Goal: Information Seeking & Learning: Learn about a topic

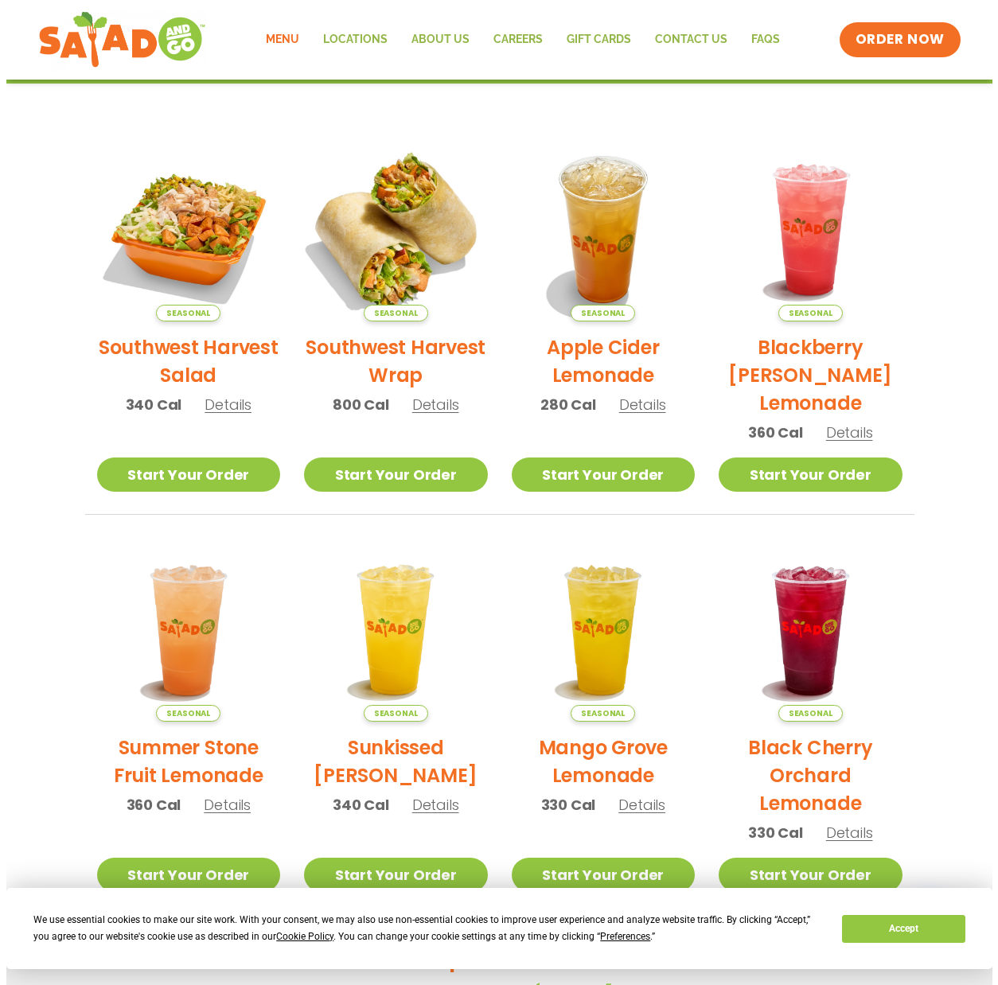
scroll to position [318, 0]
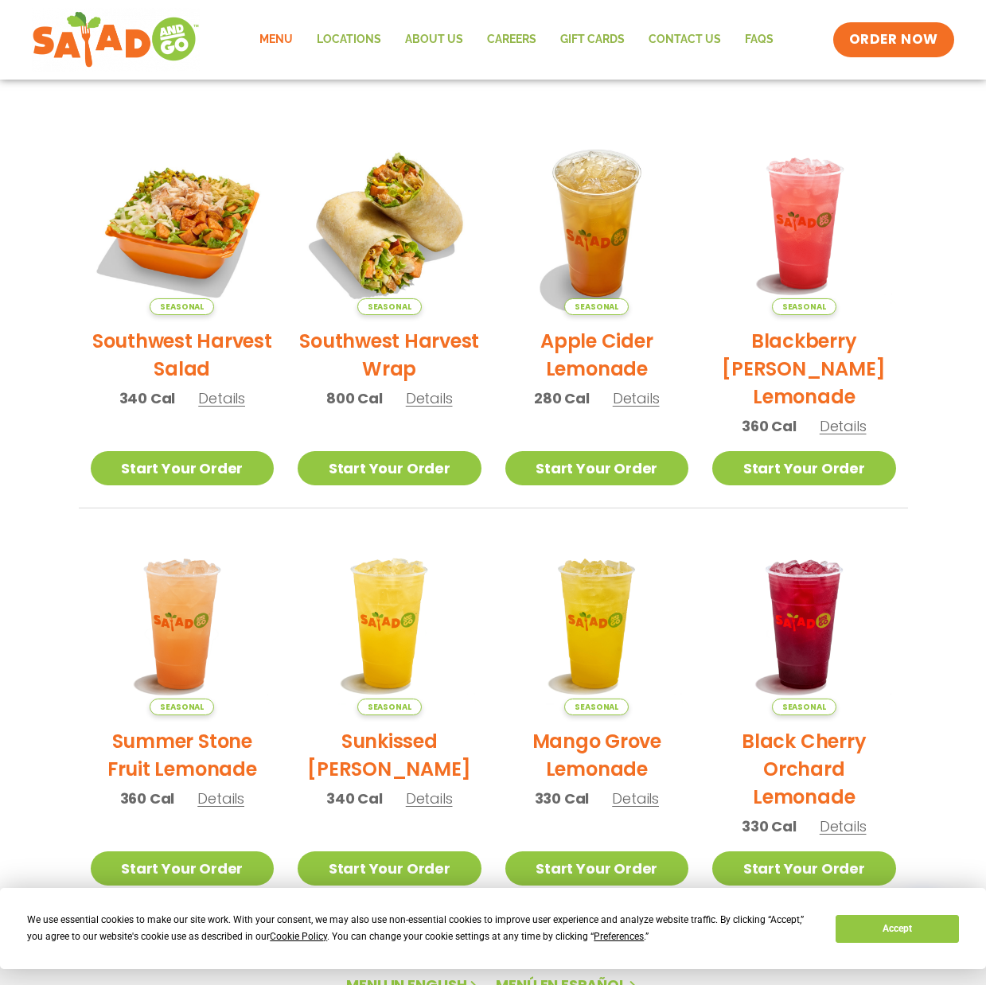
click at [432, 398] on span "Details" at bounding box center [429, 398] width 47 height 20
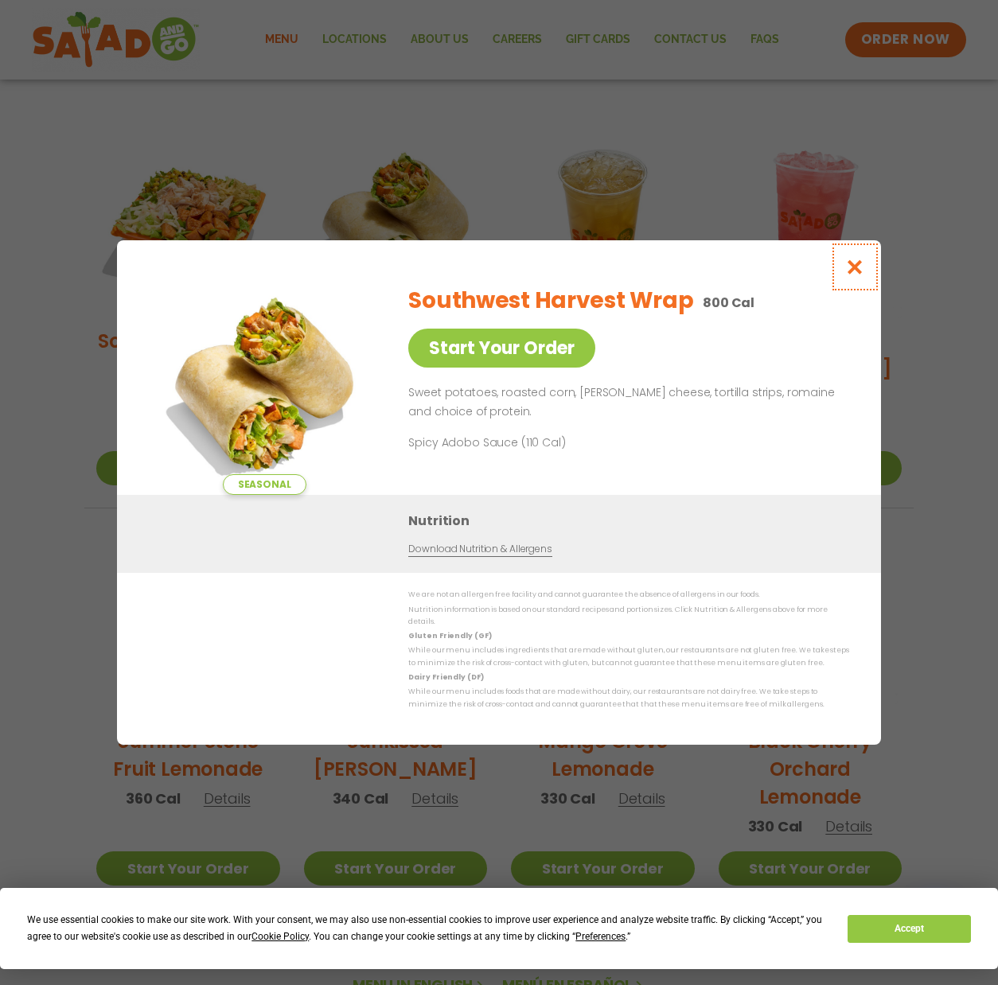
click at [862, 275] on icon "Close modal" at bounding box center [855, 267] width 20 height 17
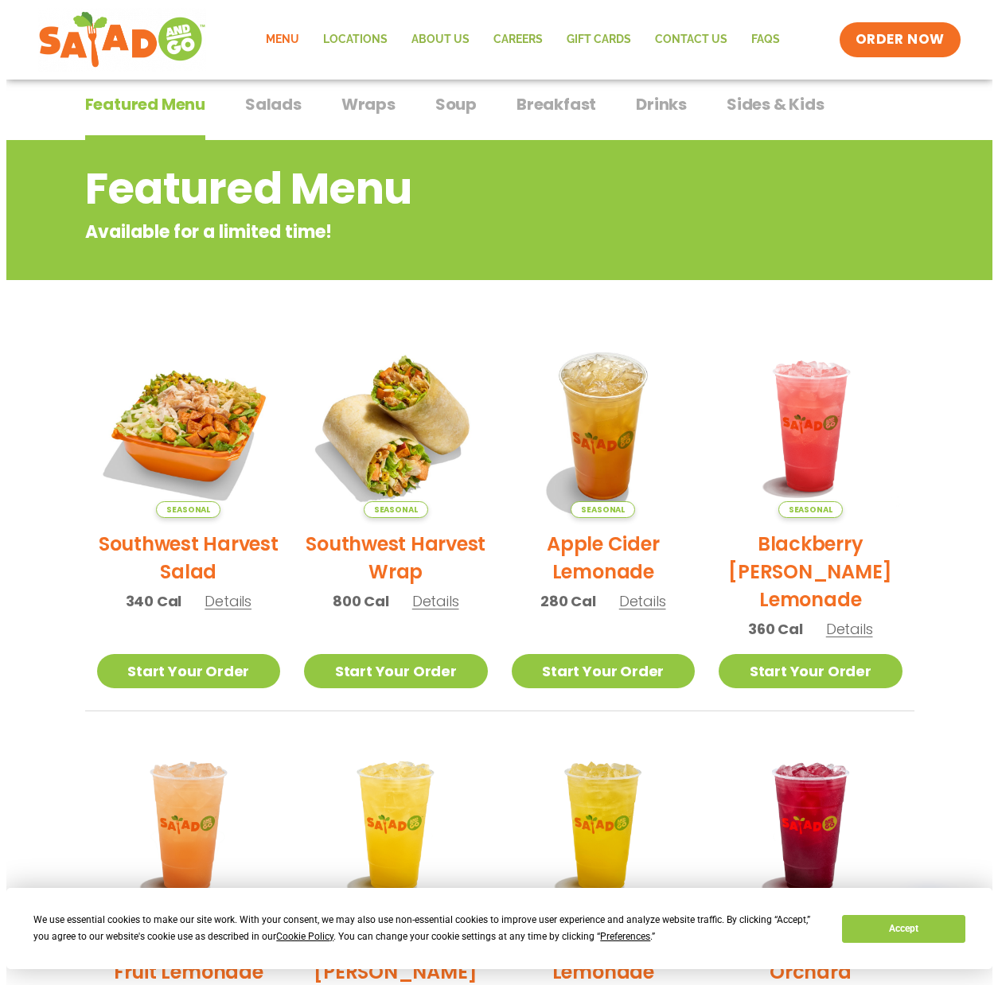
scroll to position [0, 0]
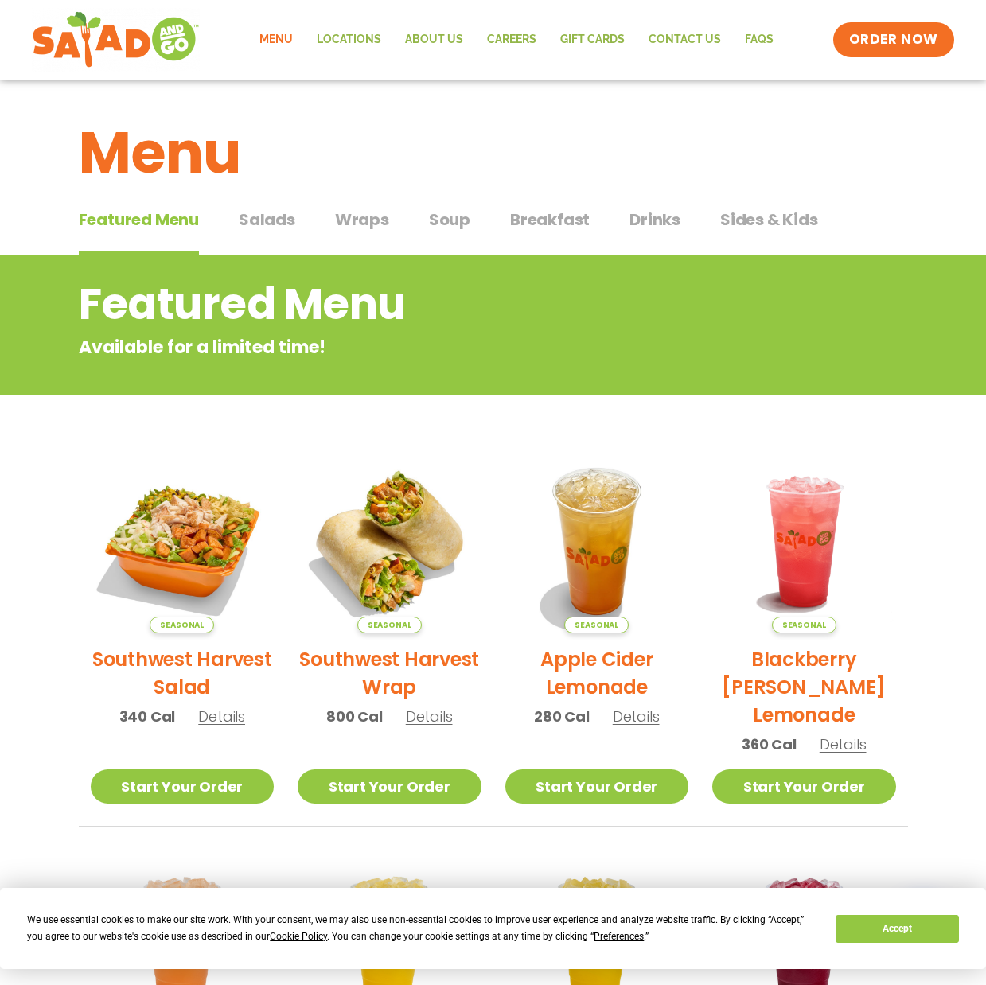
click at [260, 218] on span "Salads" at bounding box center [267, 220] width 56 height 24
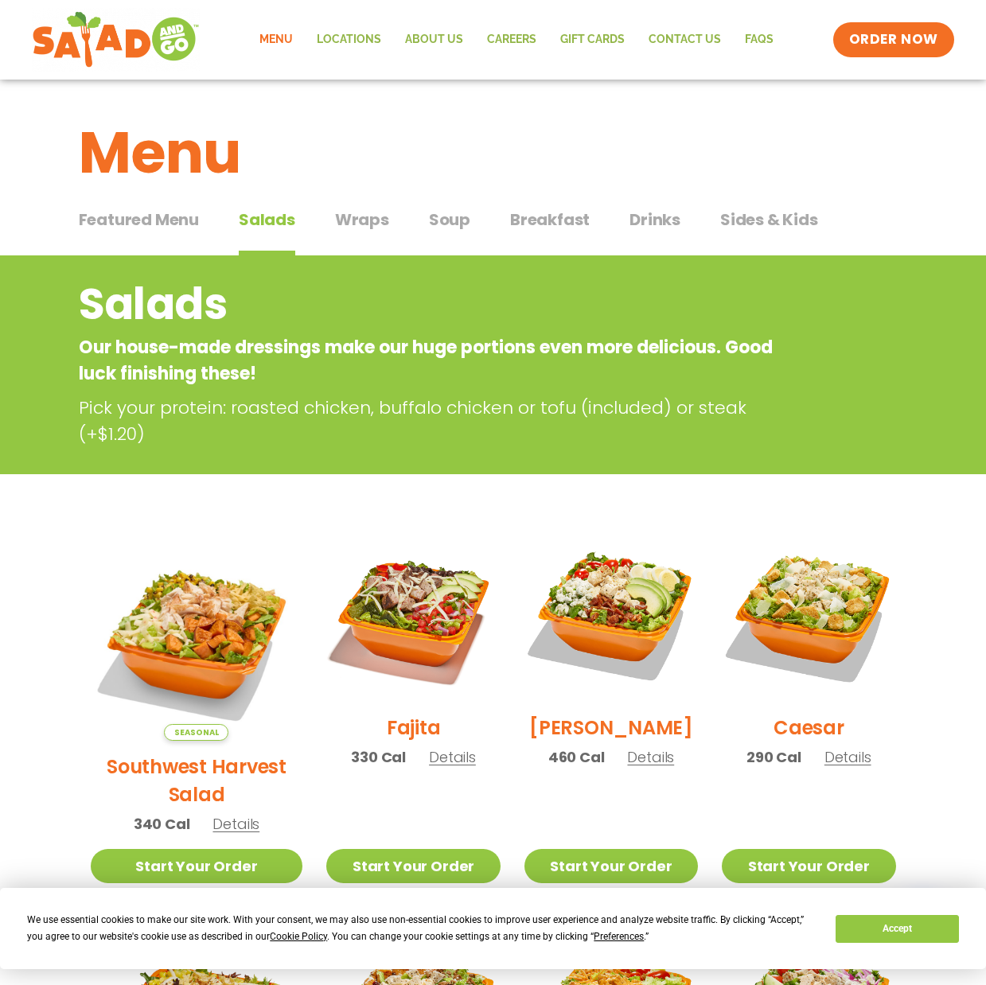
click at [380, 220] on span "Wraps" at bounding box center [362, 220] width 54 height 24
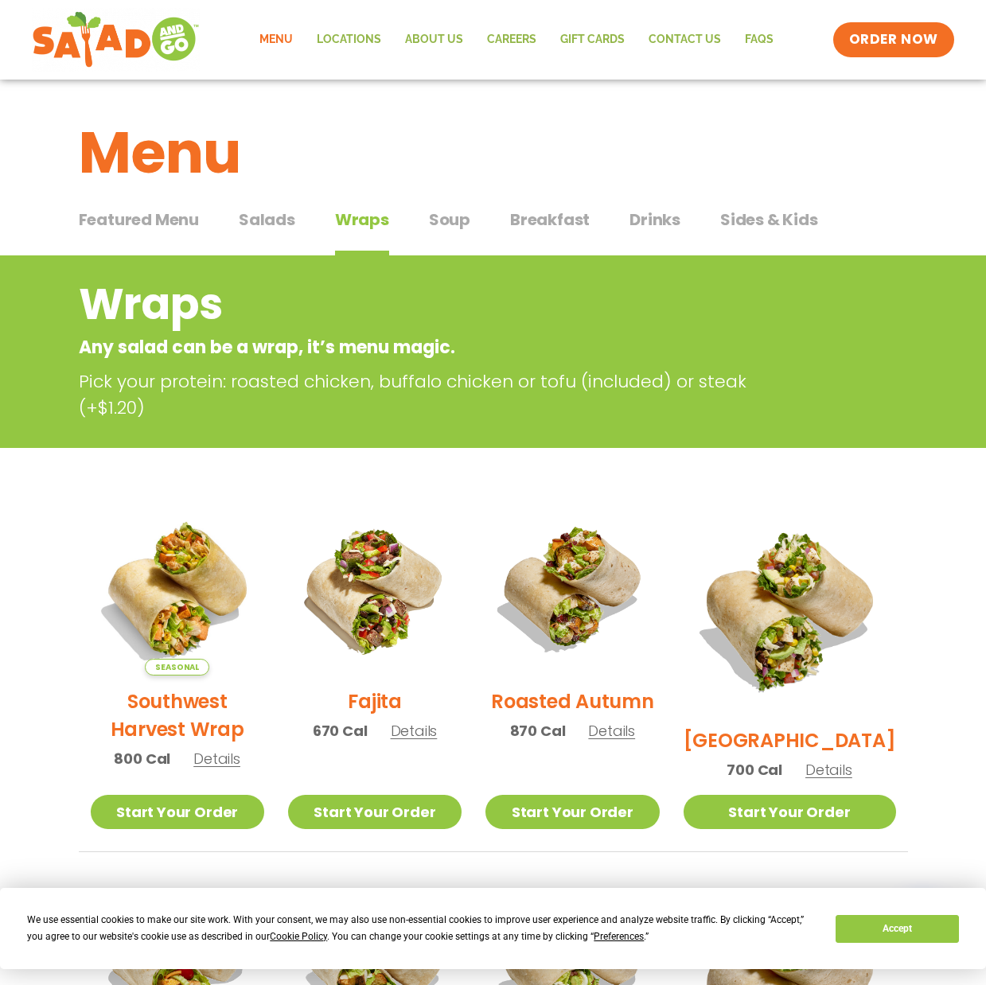
click at [851, 760] on span "Details" at bounding box center [828, 770] width 47 height 20
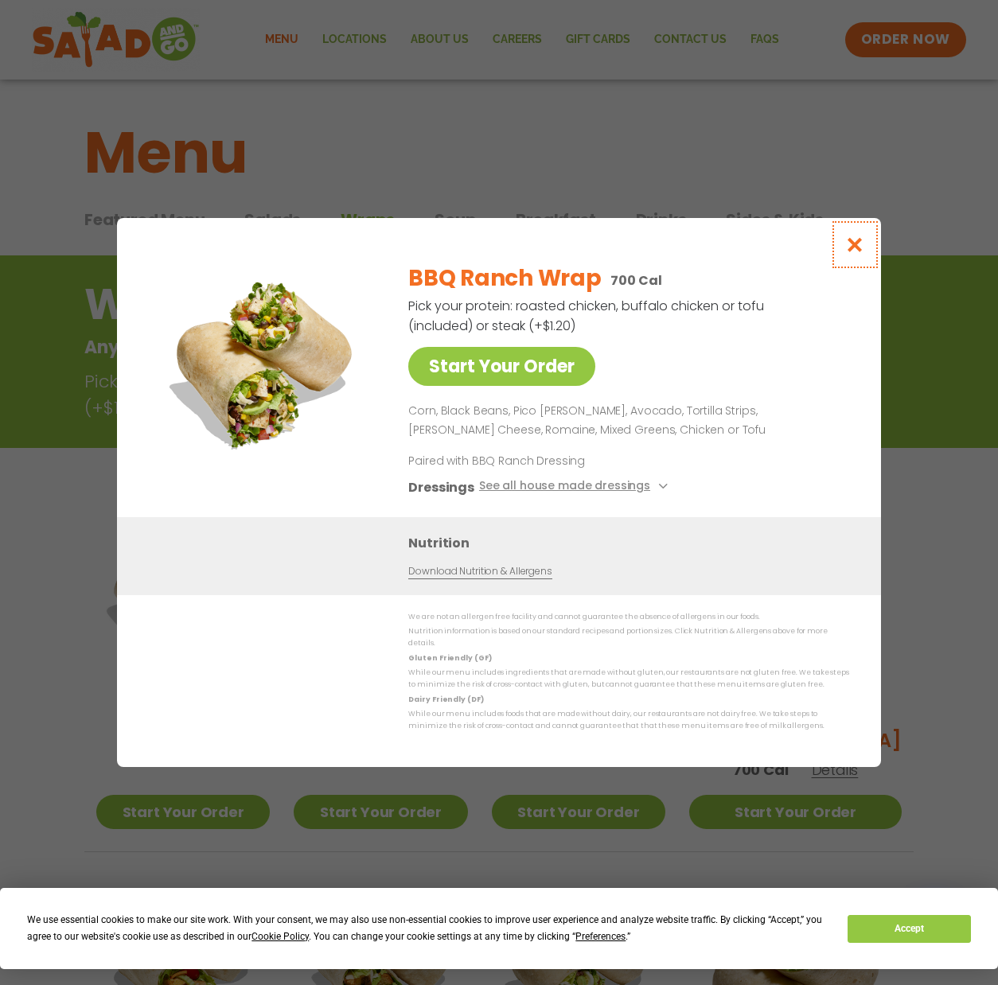
click at [853, 251] on icon "Close modal" at bounding box center [855, 244] width 20 height 17
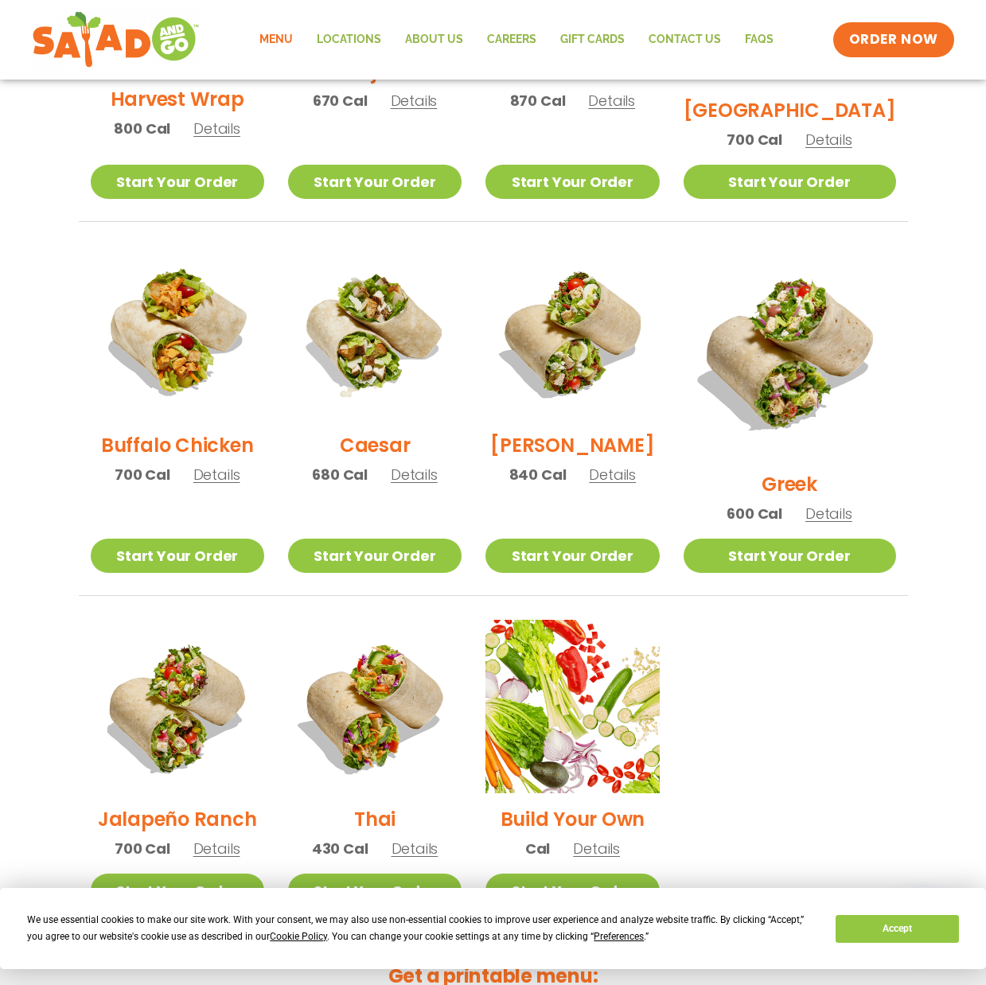
scroll to position [653, 0]
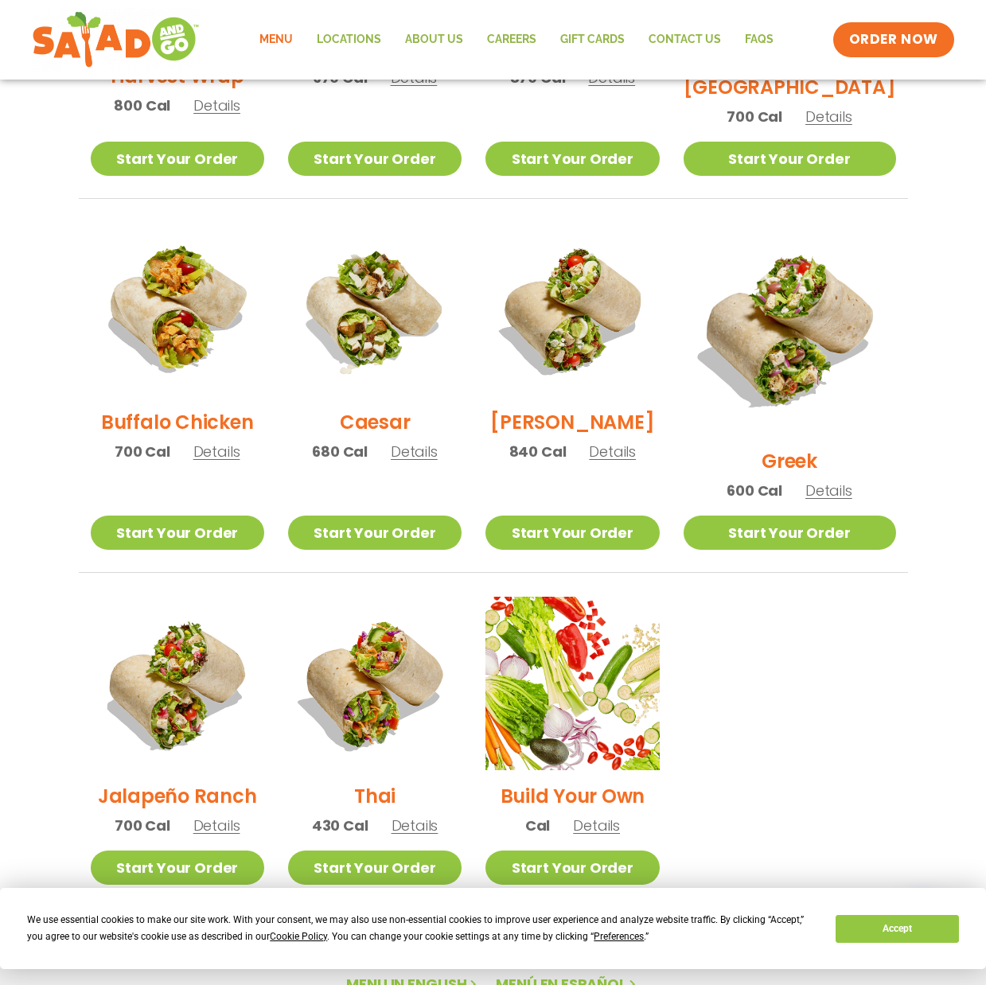
click at [228, 452] on span "Details" at bounding box center [216, 452] width 47 height 20
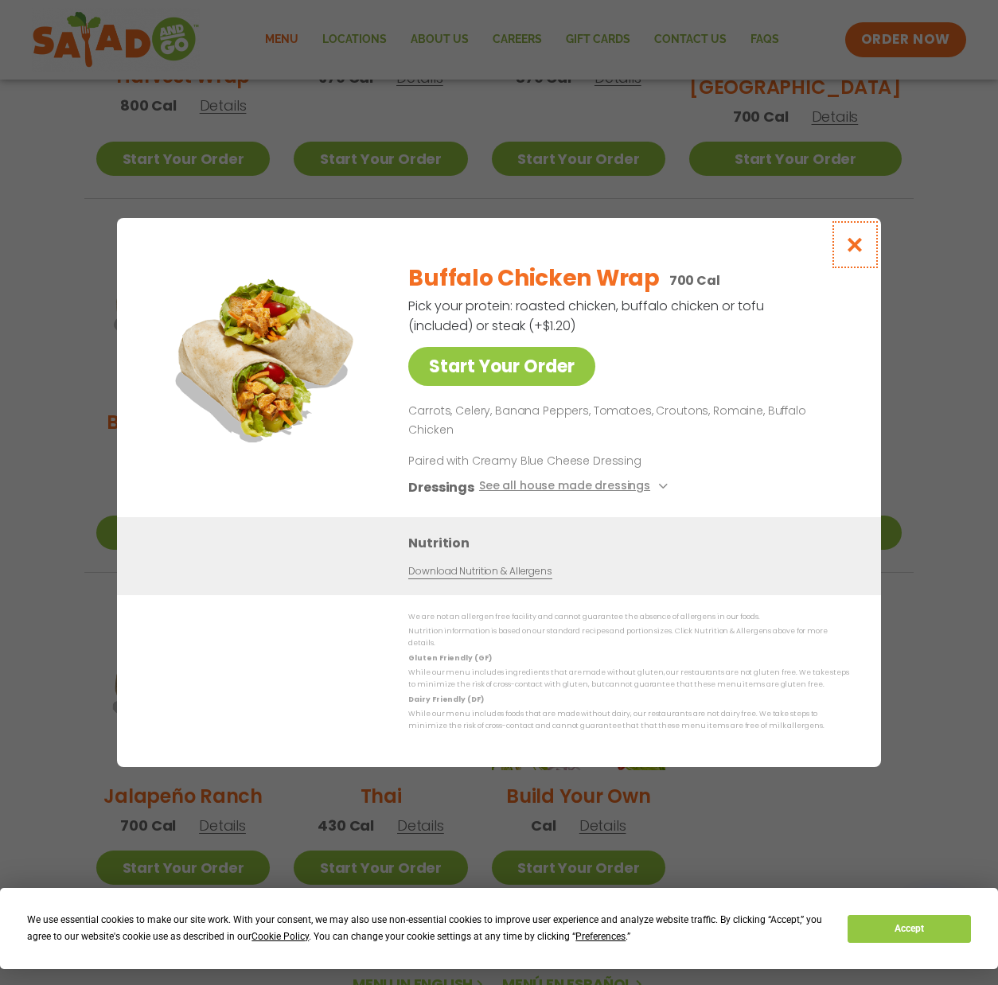
click at [857, 253] on icon "Close modal" at bounding box center [855, 244] width 20 height 17
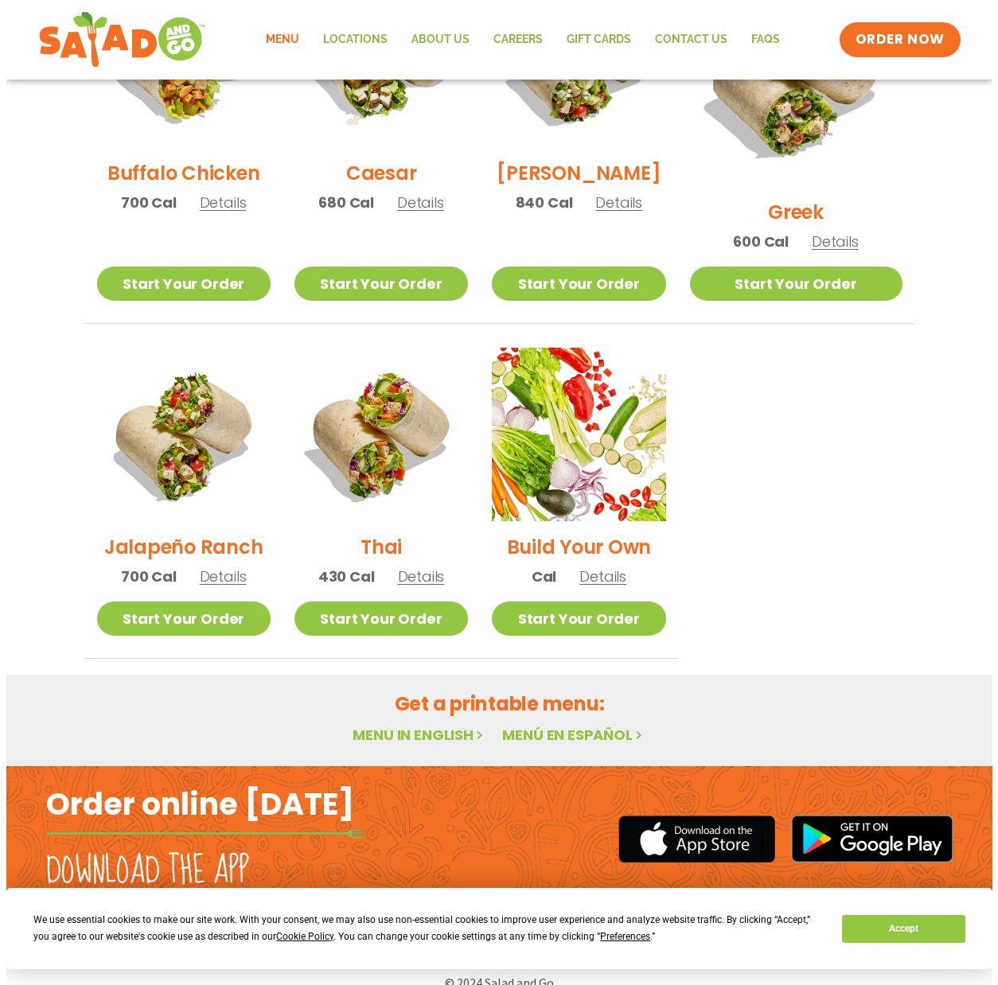
scroll to position [907, 0]
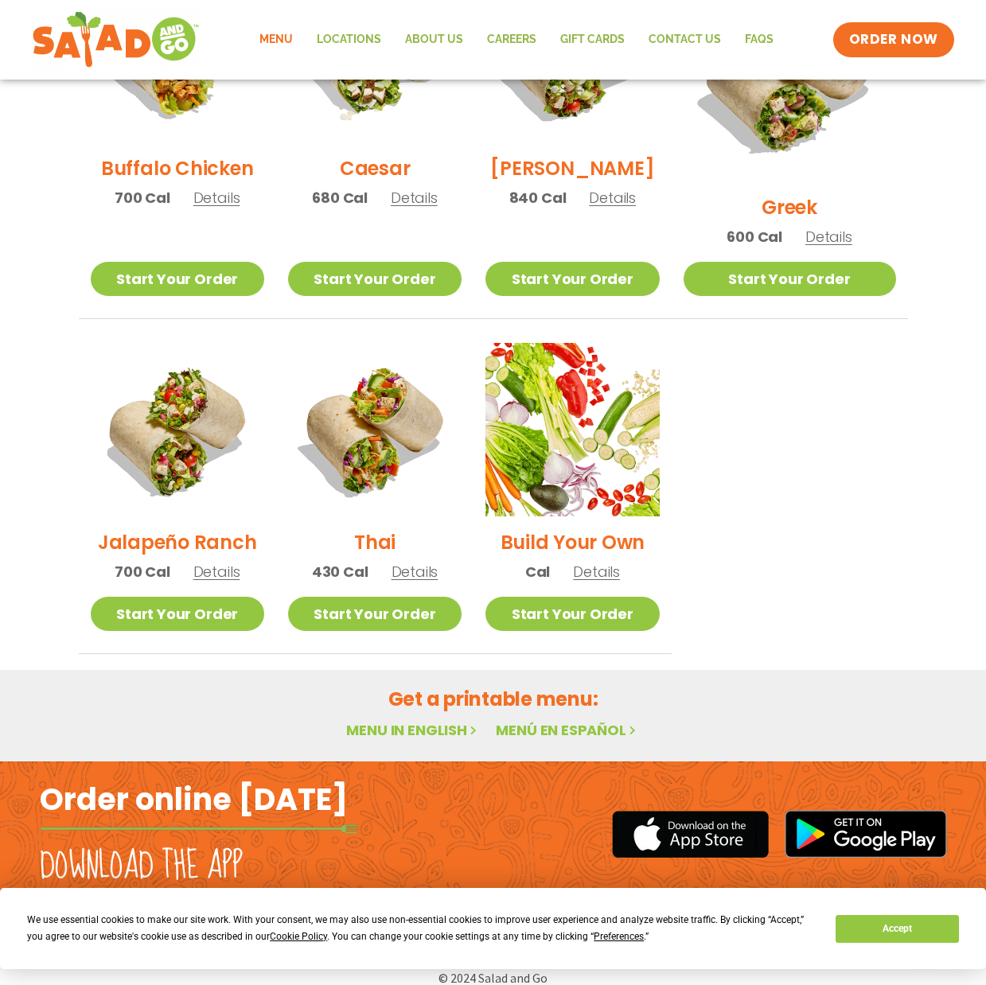
click at [218, 562] on span "Details" at bounding box center [216, 572] width 47 height 20
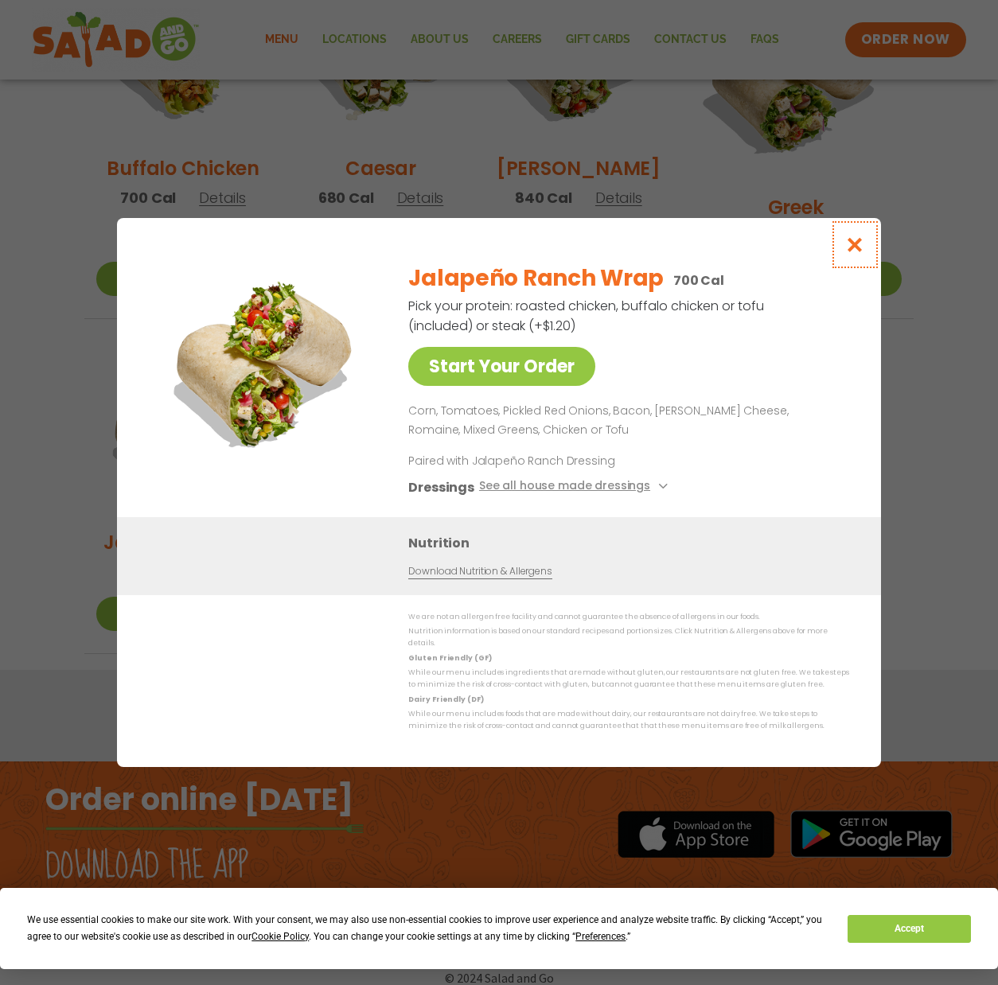
click at [857, 253] on icon "Close modal" at bounding box center [855, 244] width 20 height 17
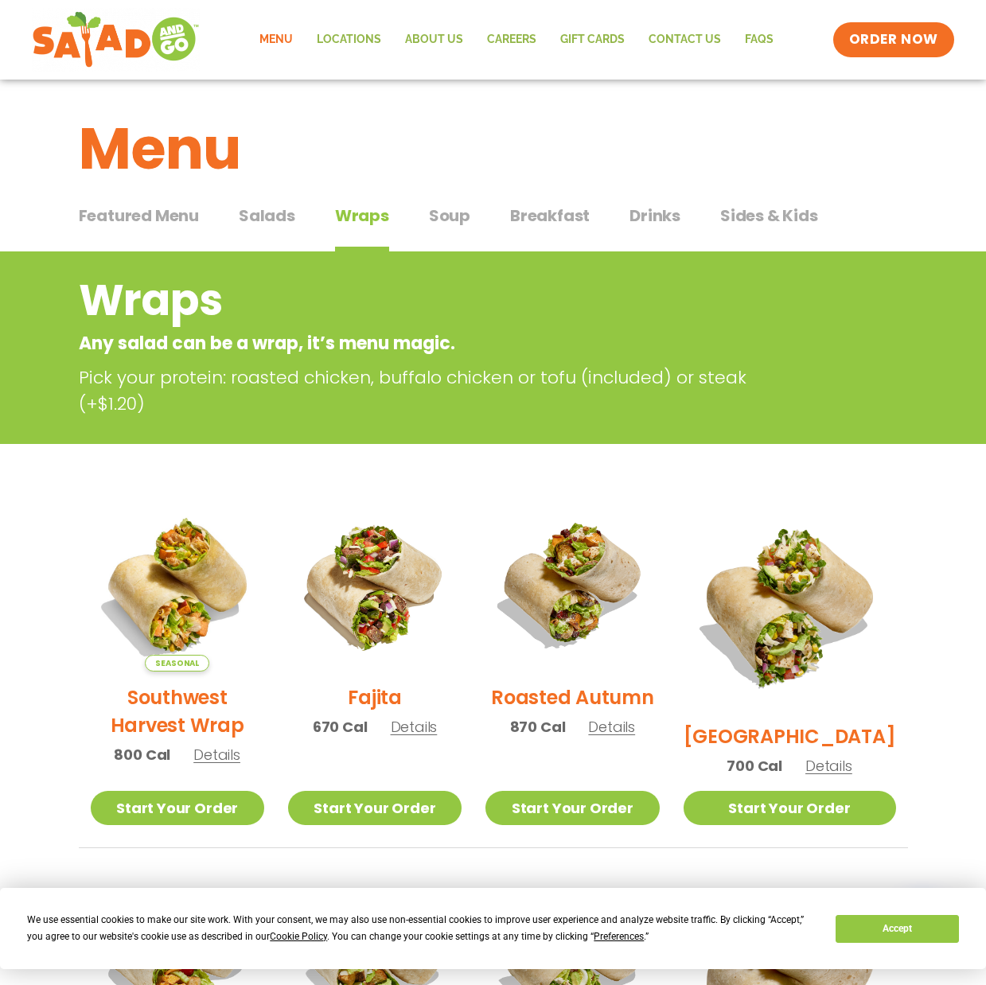
scroll to position [0, 0]
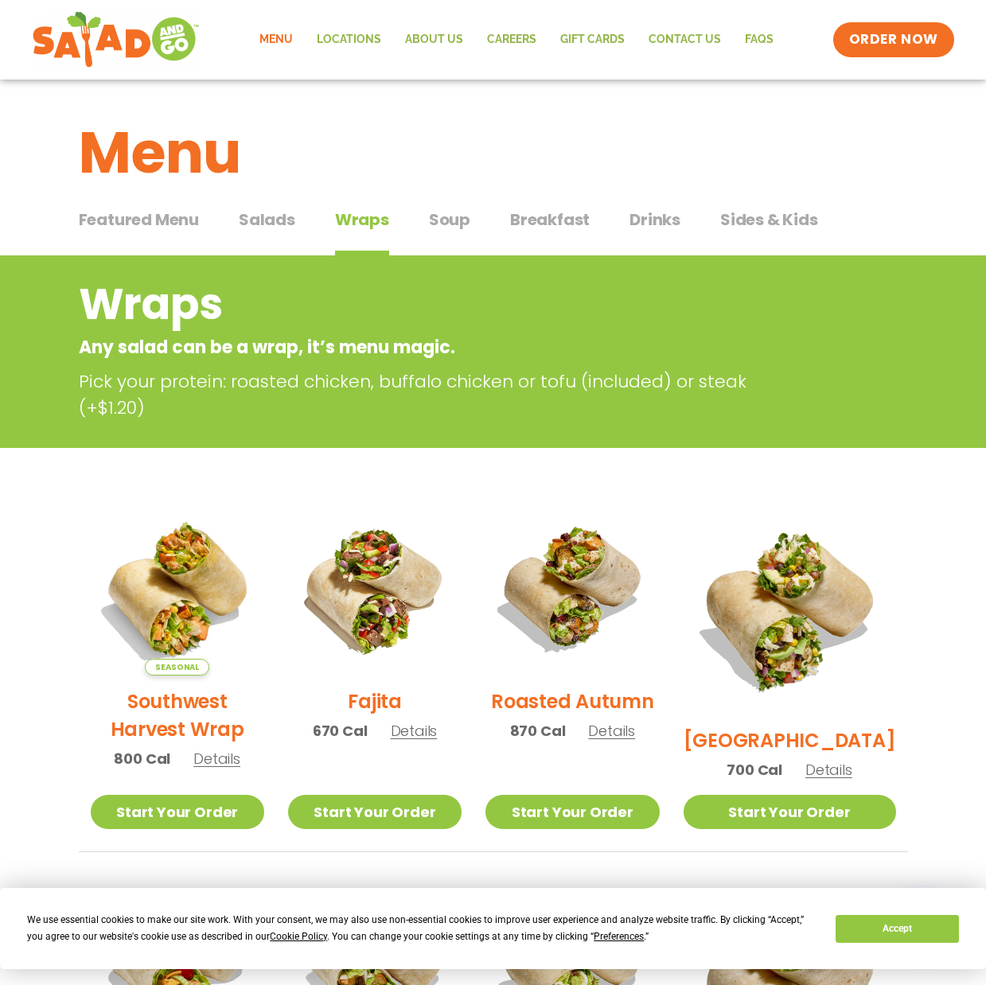
click at [559, 216] on span "Breakfast" at bounding box center [550, 220] width 80 height 24
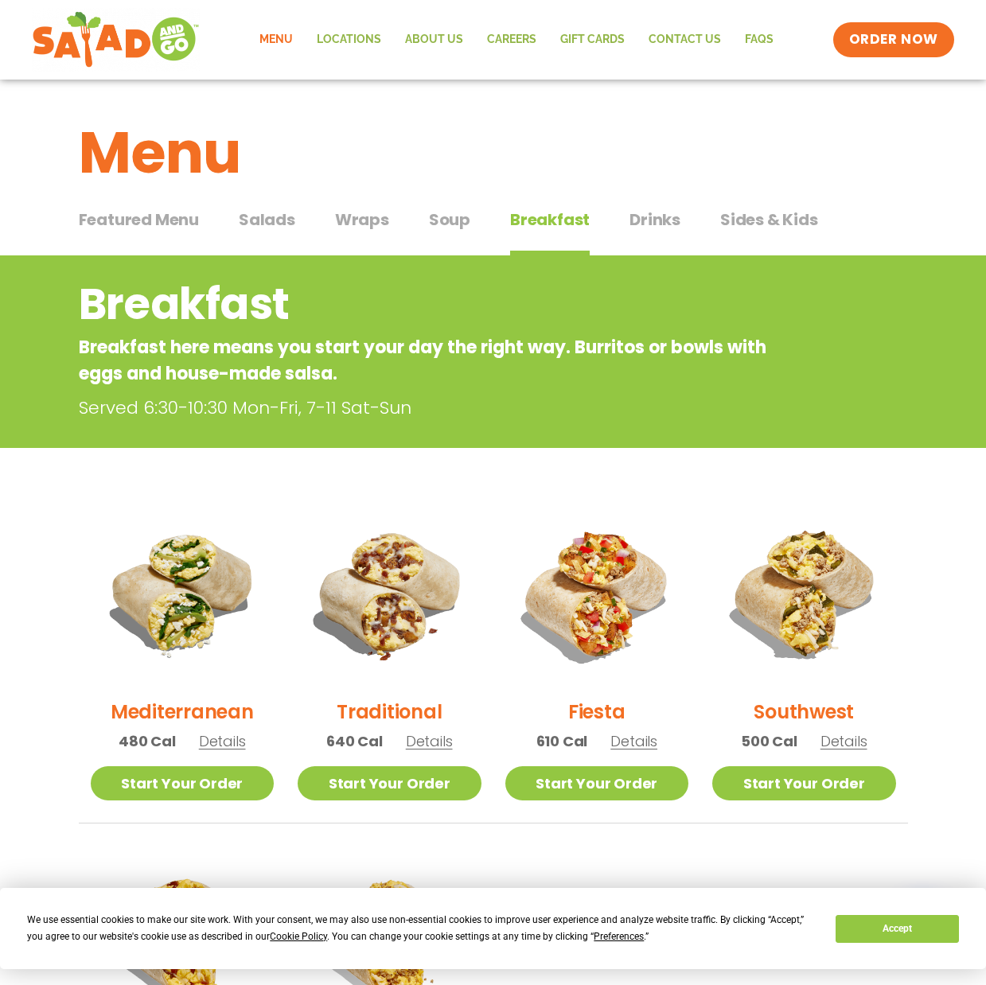
click at [273, 219] on span "Salads" at bounding box center [267, 220] width 56 height 24
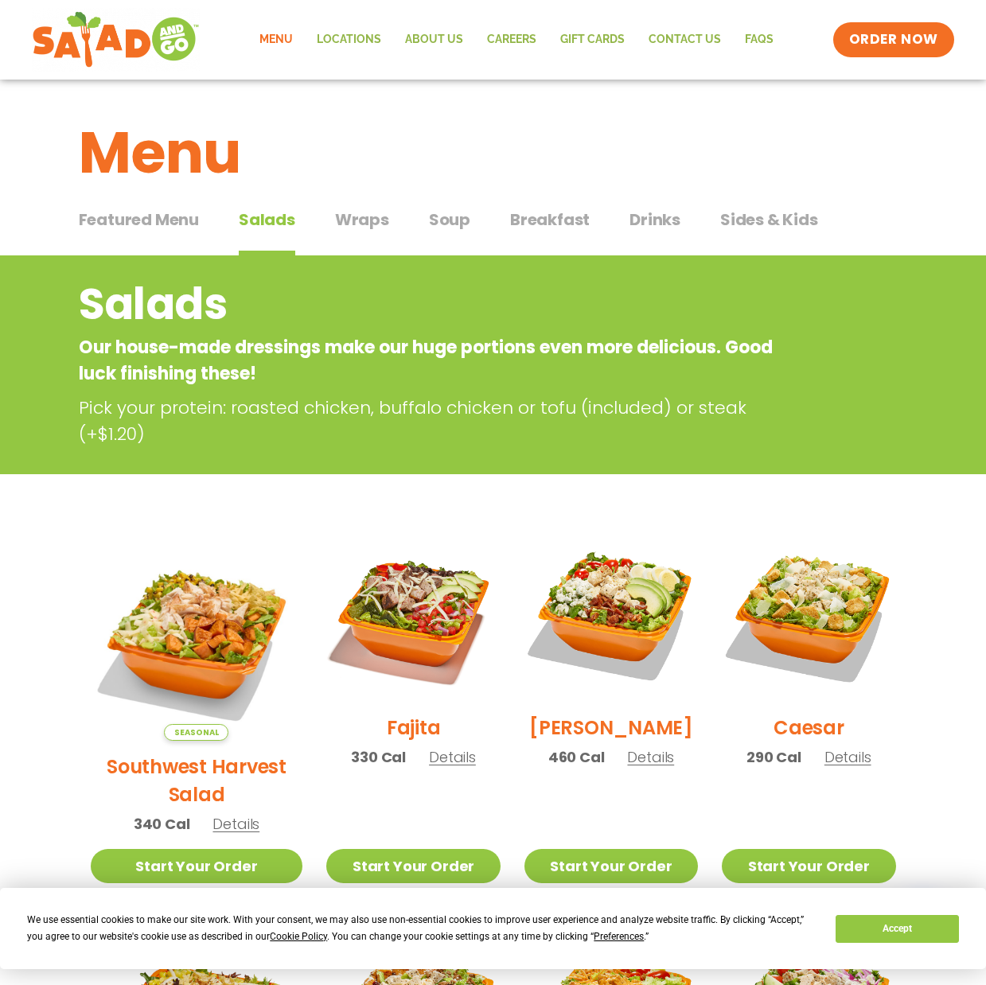
click at [166, 228] on span "Featured Menu" at bounding box center [139, 220] width 120 height 24
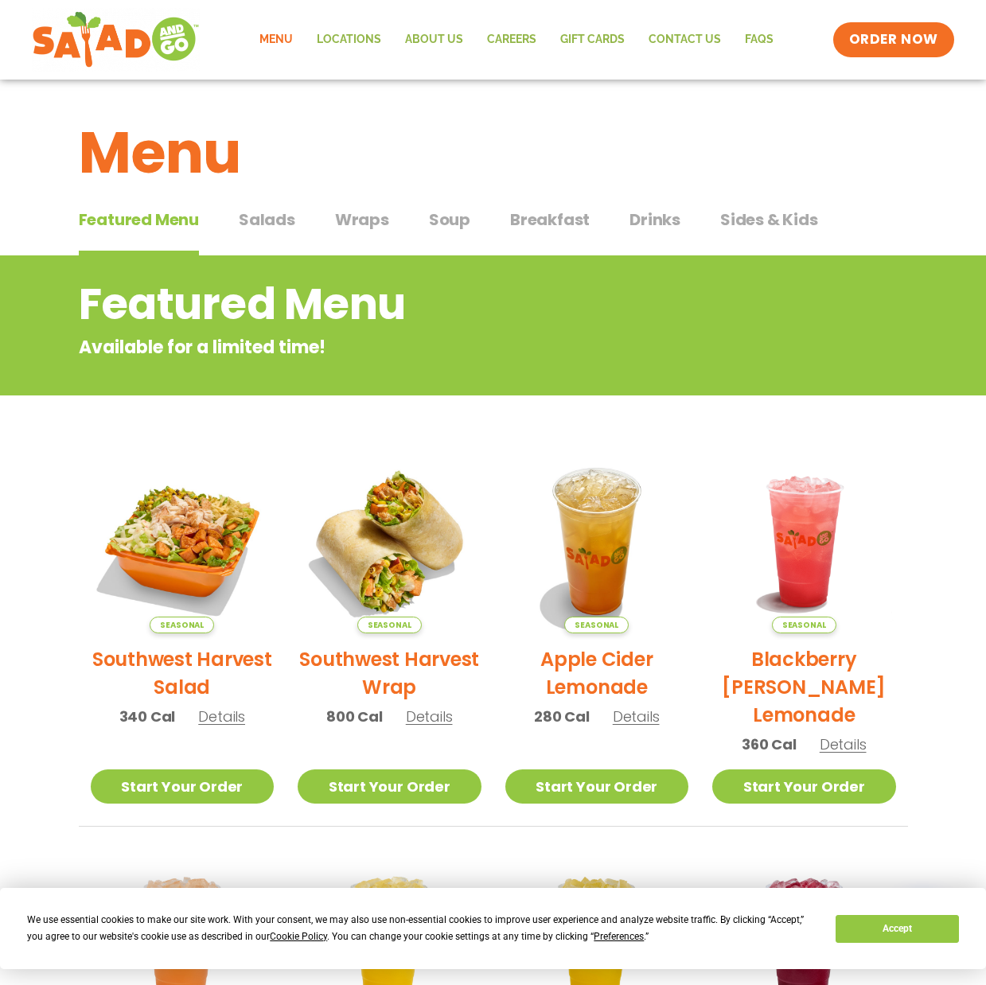
click at [286, 216] on span "Salads" at bounding box center [267, 220] width 56 height 24
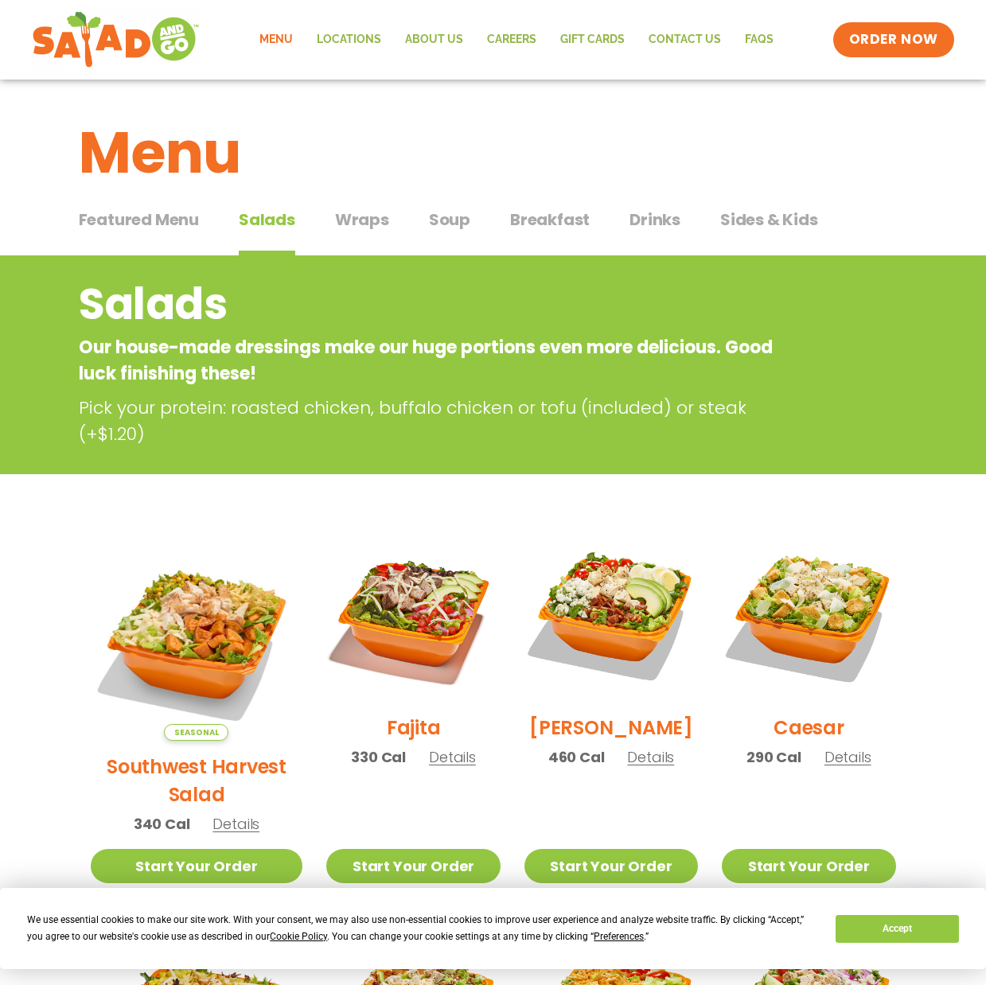
click at [372, 224] on span "Wraps" at bounding box center [362, 220] width 54 height 24
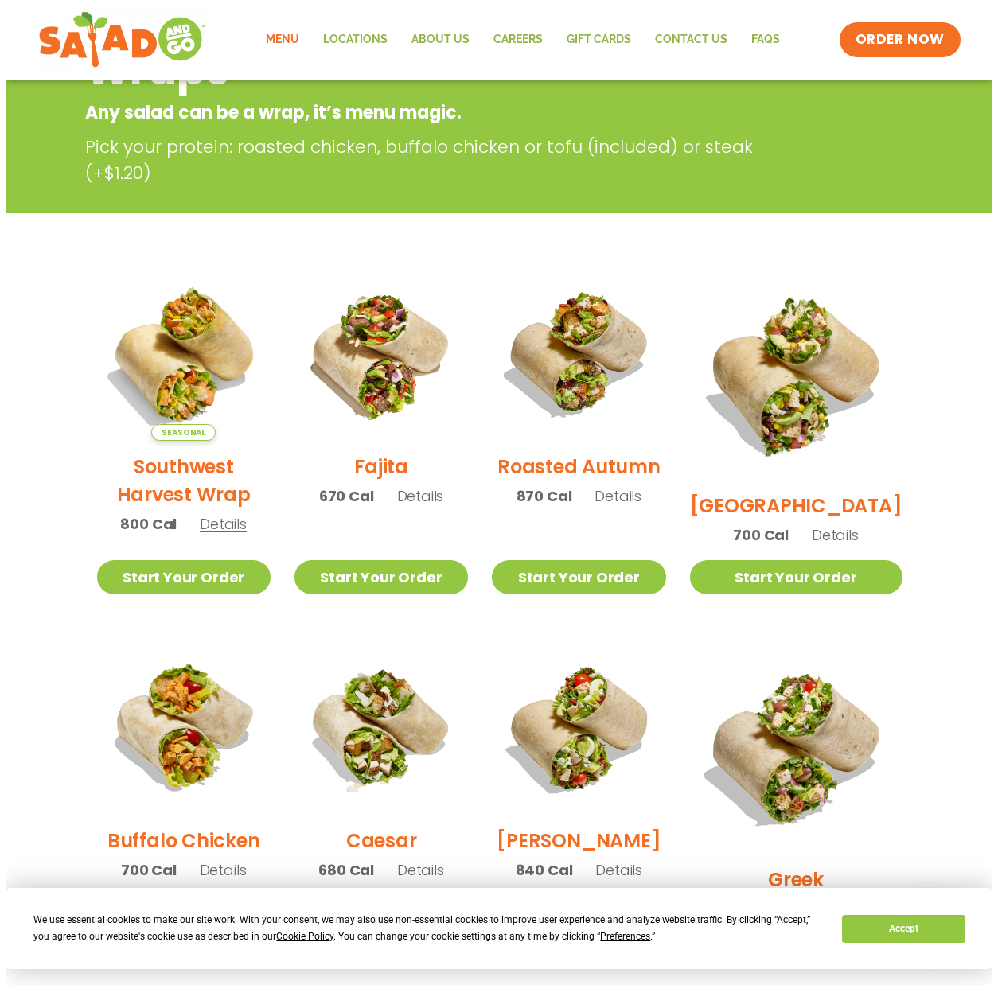
scroll to position [239, 0]
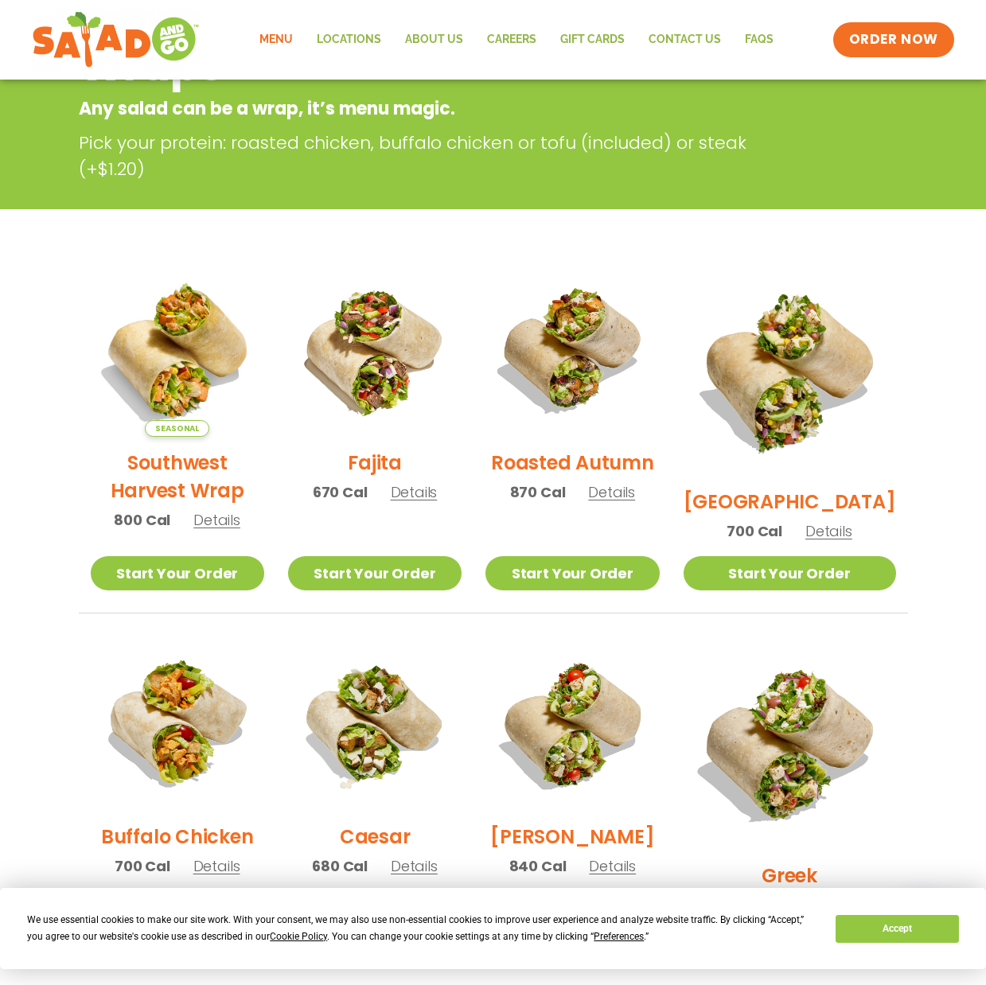
click at [234, 530] on span "Details" at bounding box center [216, 520] width 47 height 20
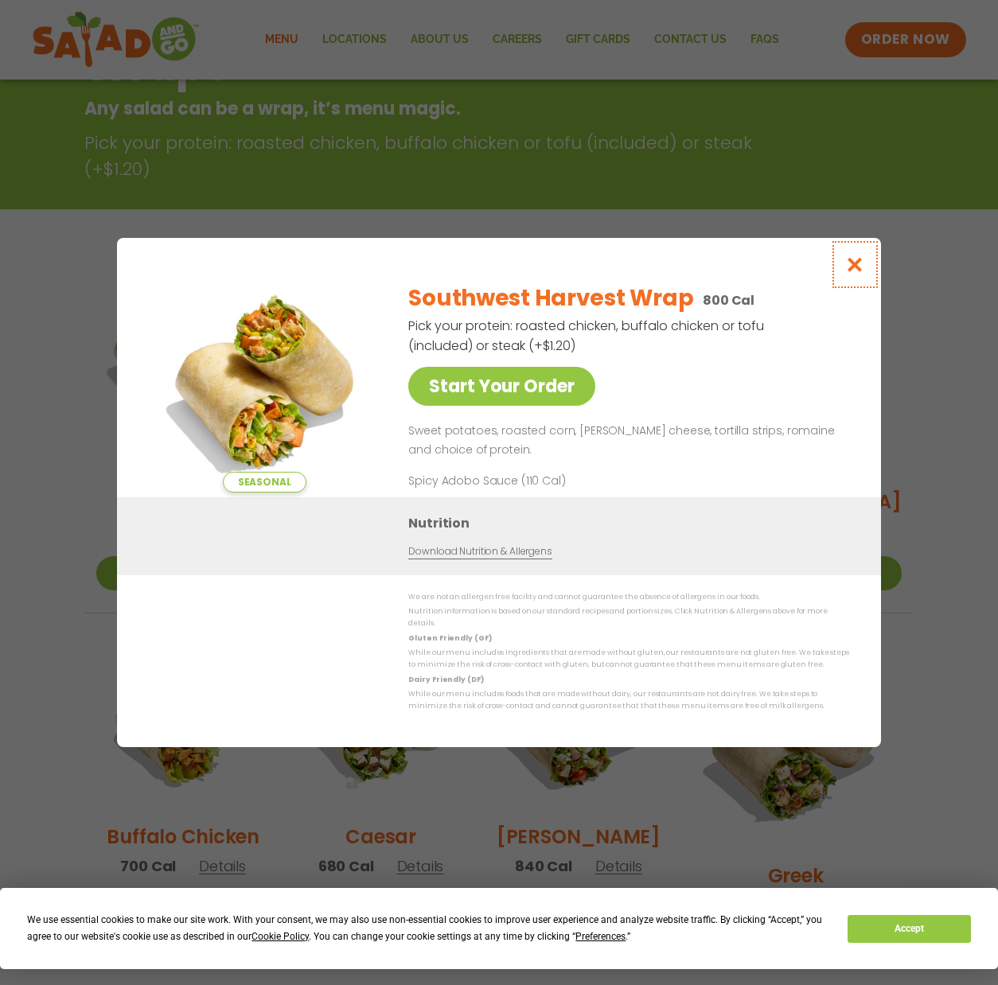
click at [852, 271] on icon "Close modal" at bounding box center [855, 264] width 20 height 17
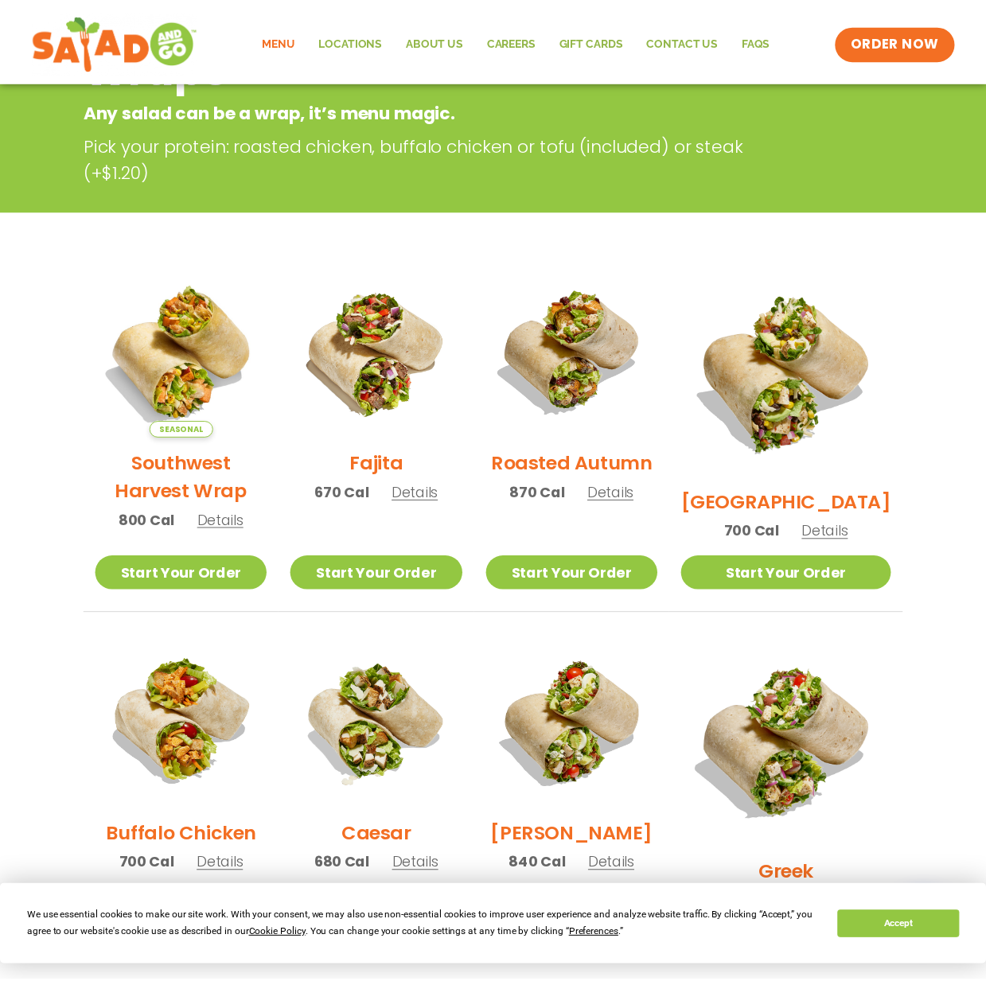
scroll to position [255, 0]
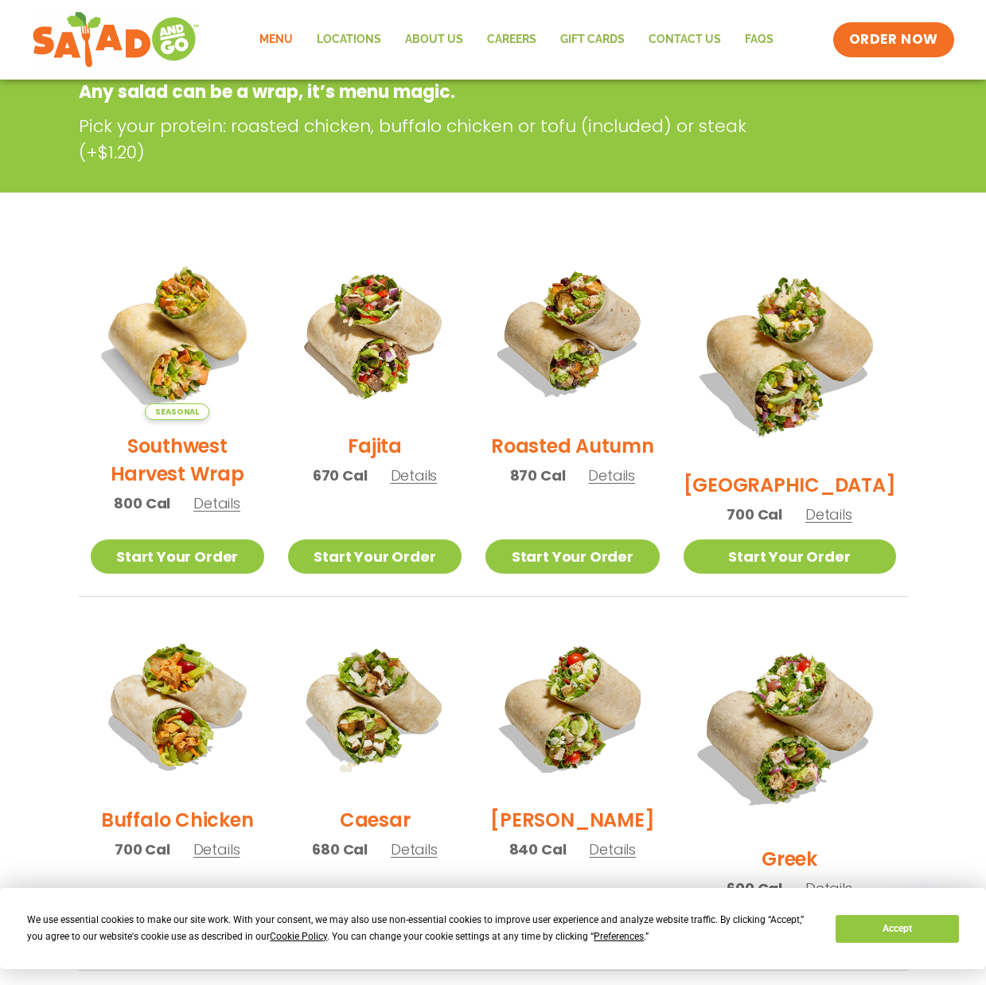
click at [851, 505] on span "Details" at bounding box center [828, 515] width 47 height 20
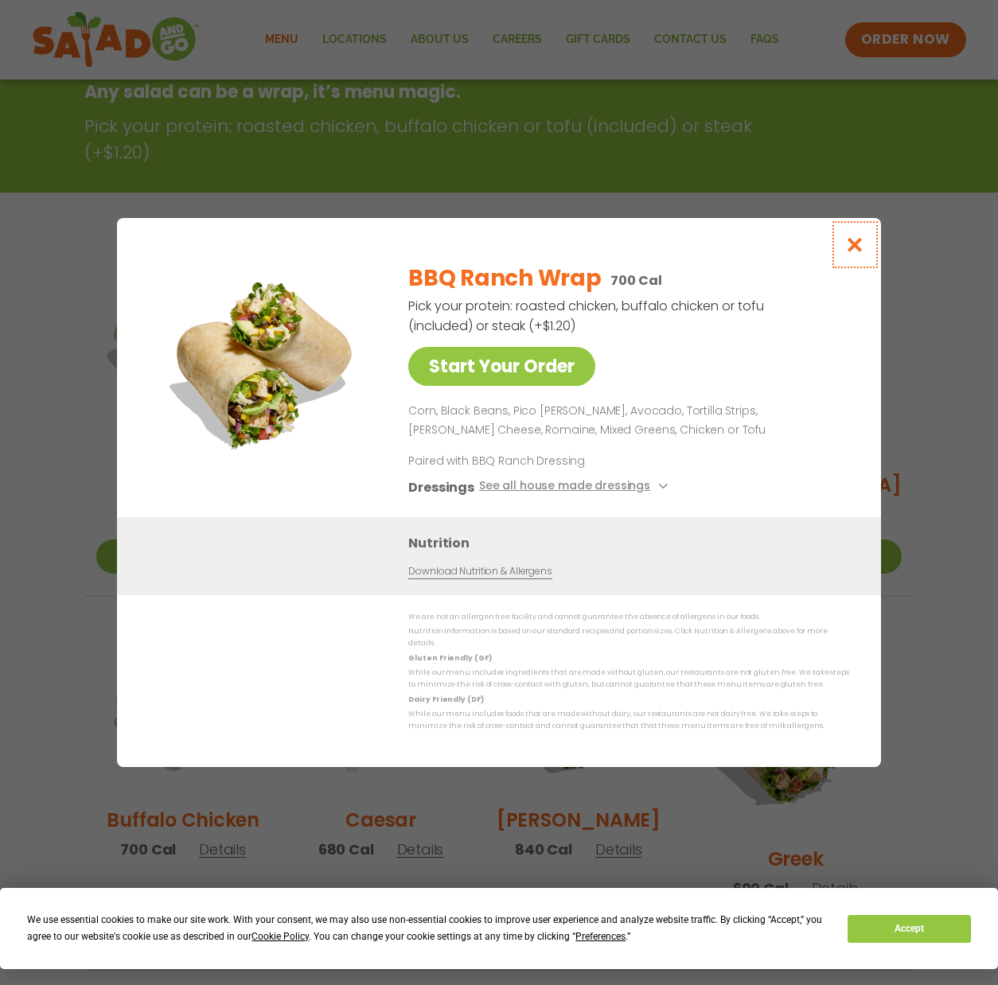
click at [859, 247] on icon "Close modal" at bounding box center [855, 244] width 20 height 17
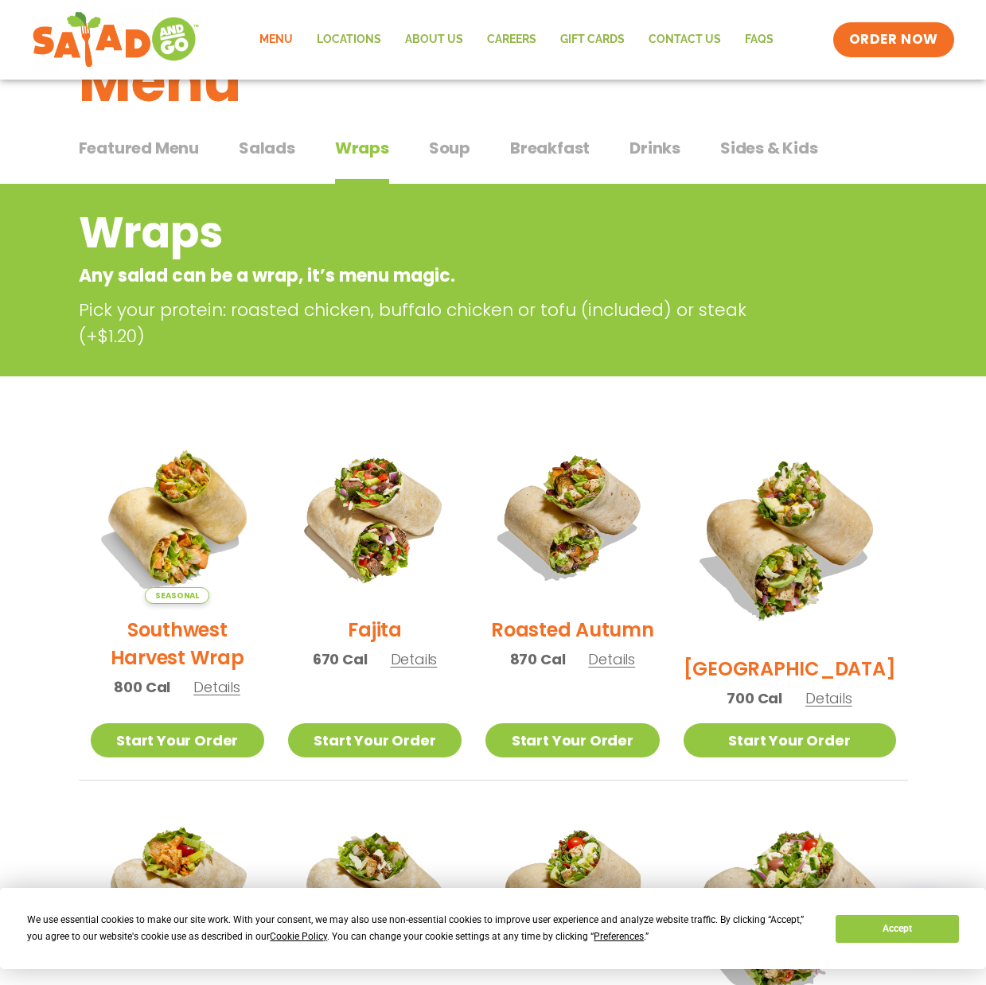
scroll to position [0, 0]
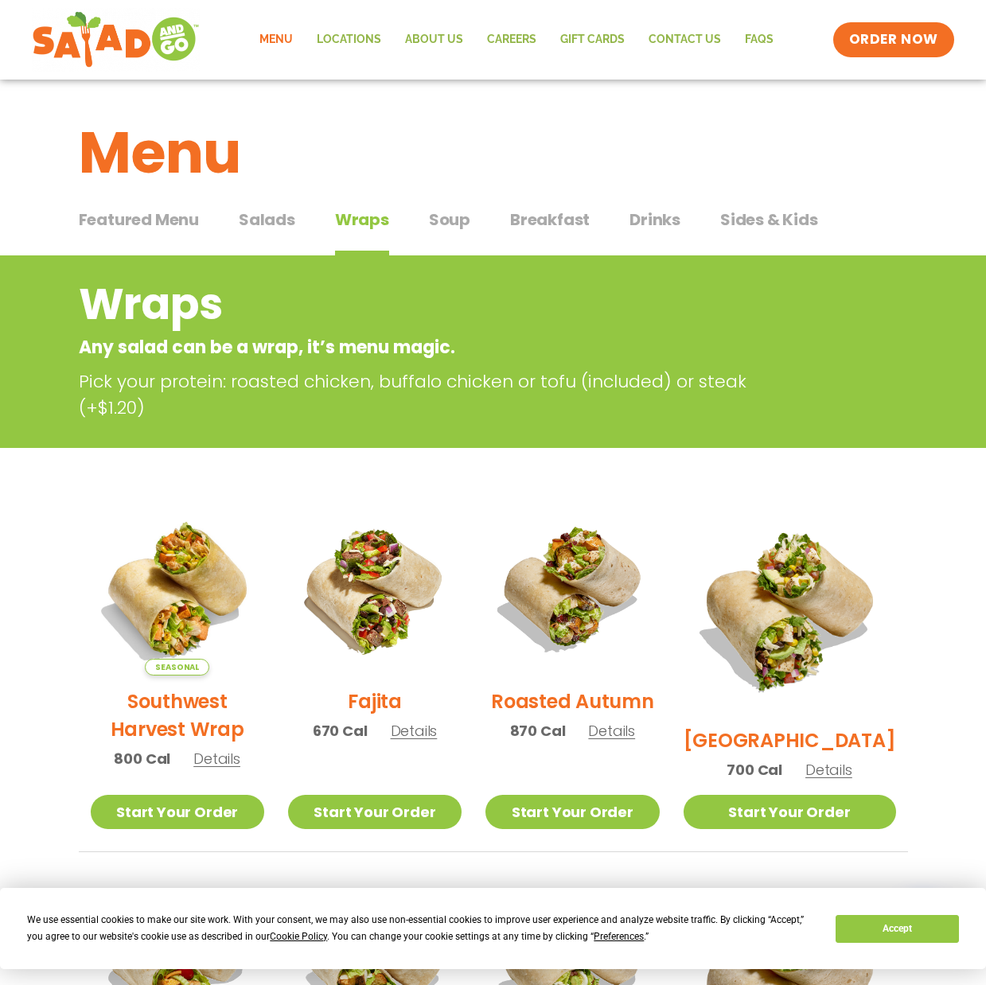
click at [253, 215] on span "Salads" at bounding box center [267, 220] width 56 height 24
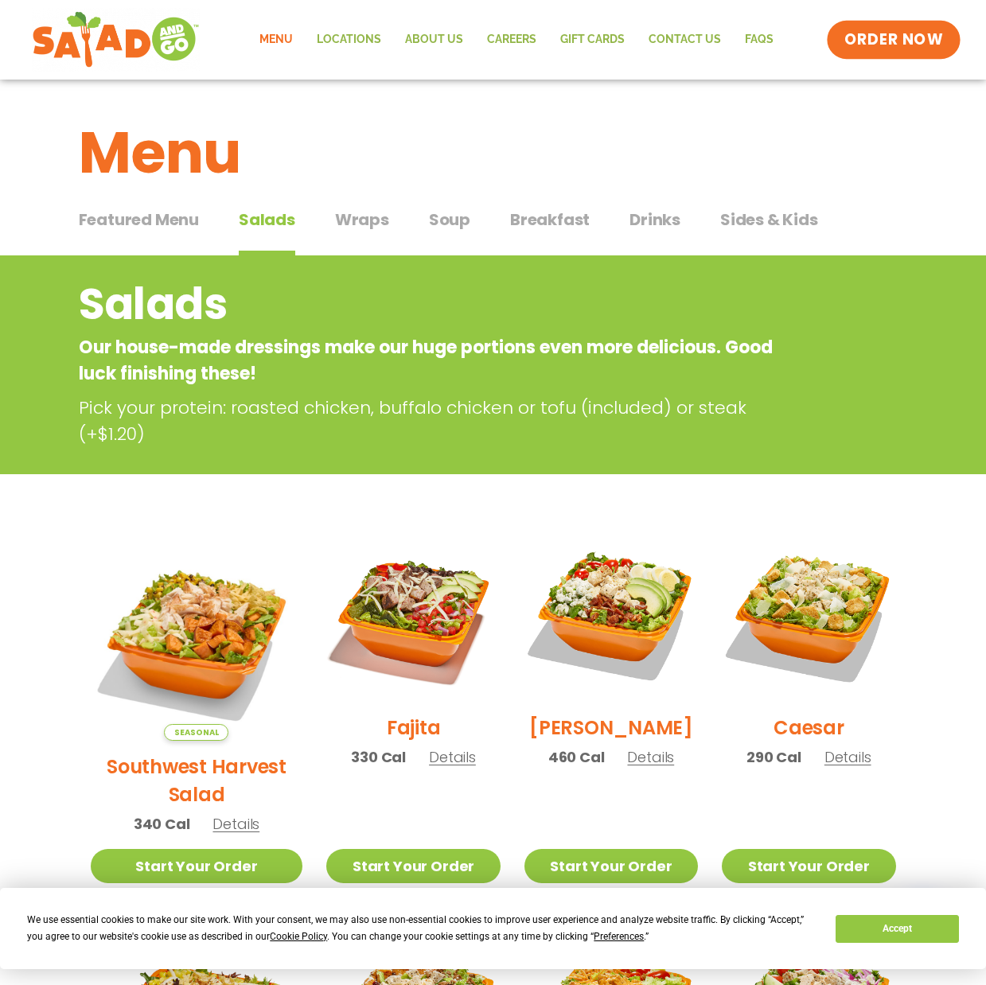
click at [921, 37] on span "ORDER NOW" at bounding box center [893, 39] width 99 height 21
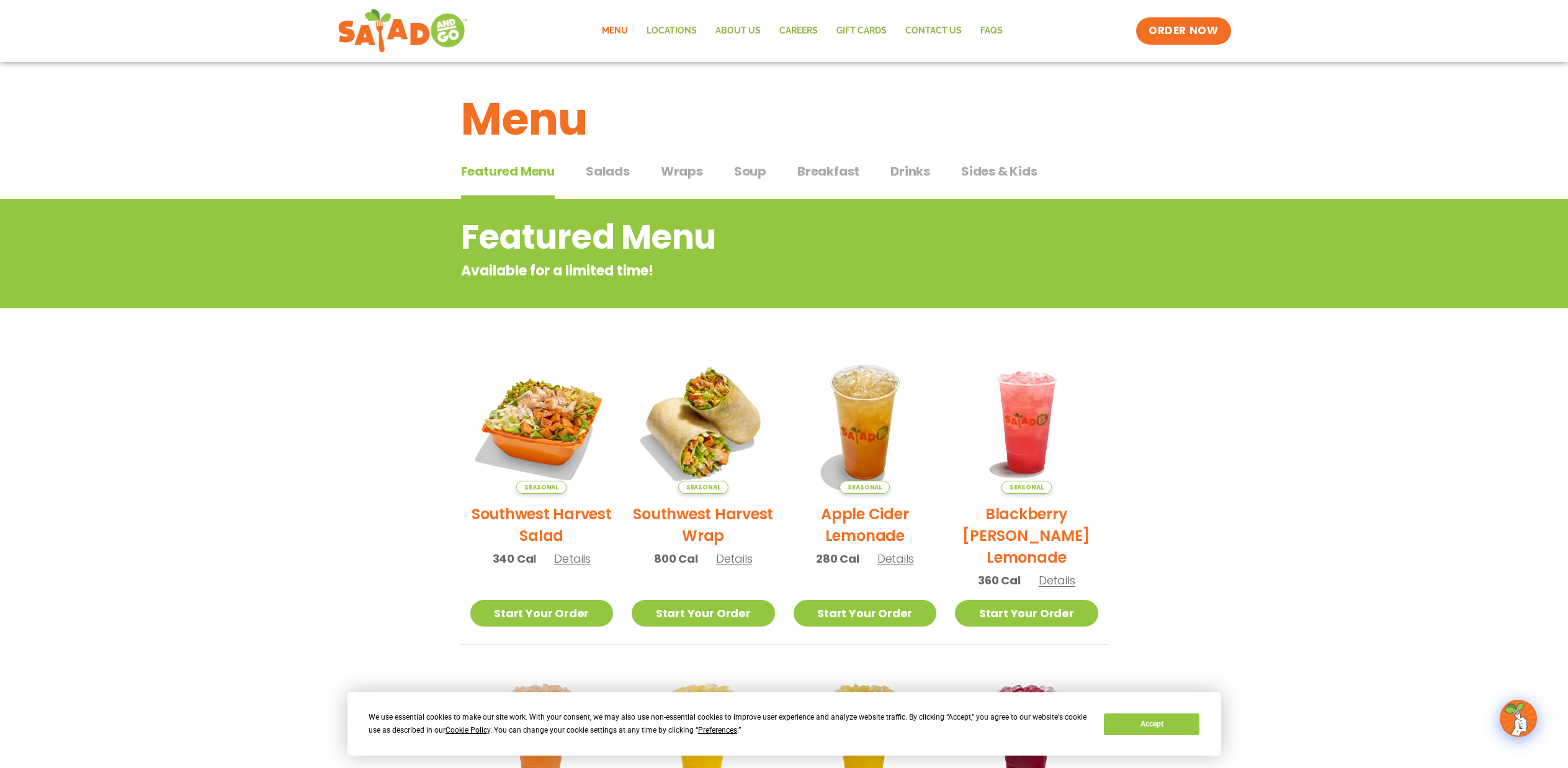
click at [603, 174] on span "Salads" at bounding box center [607, 172] width 44 height 19
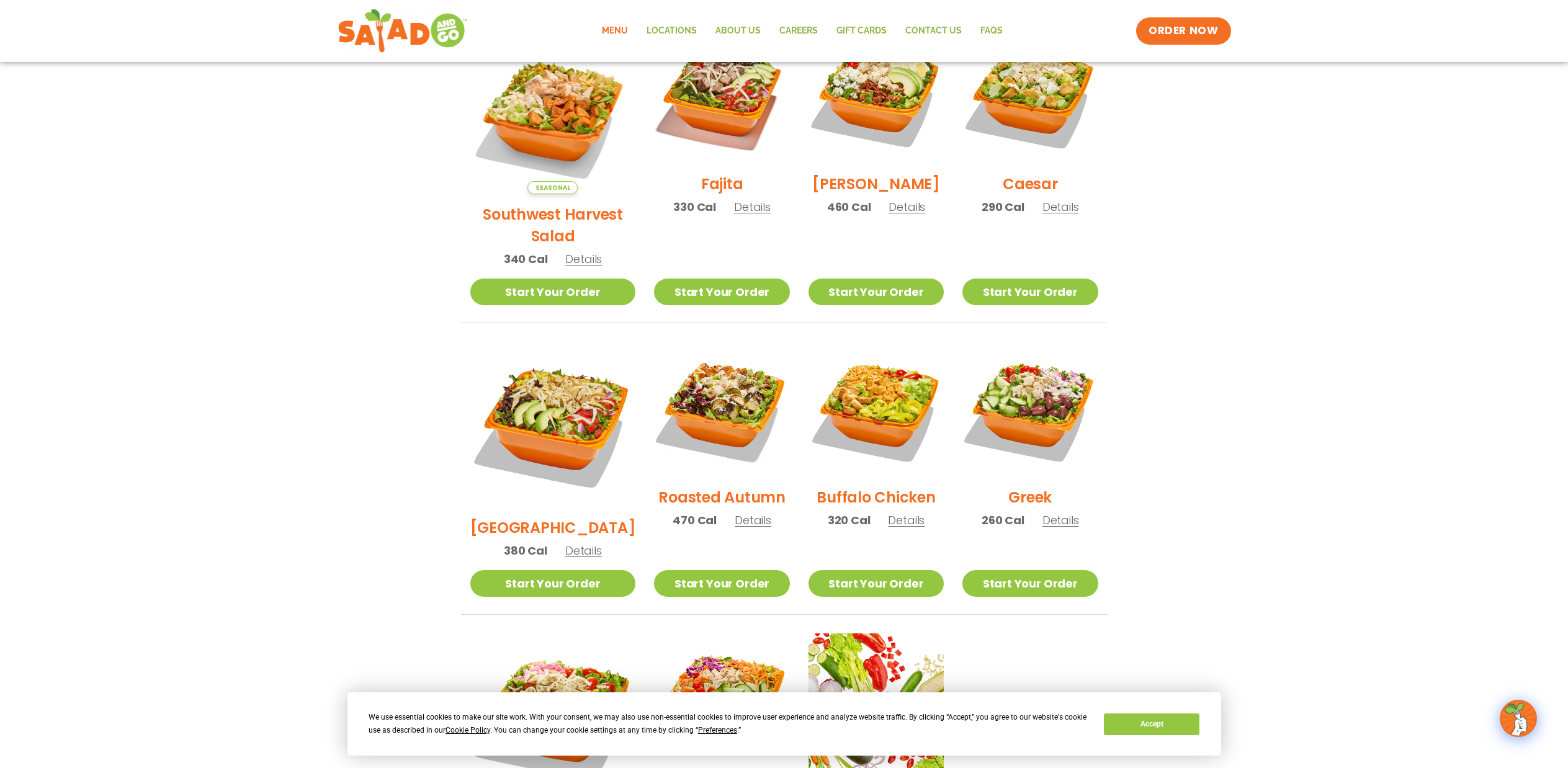
scroll to position [372, 0]
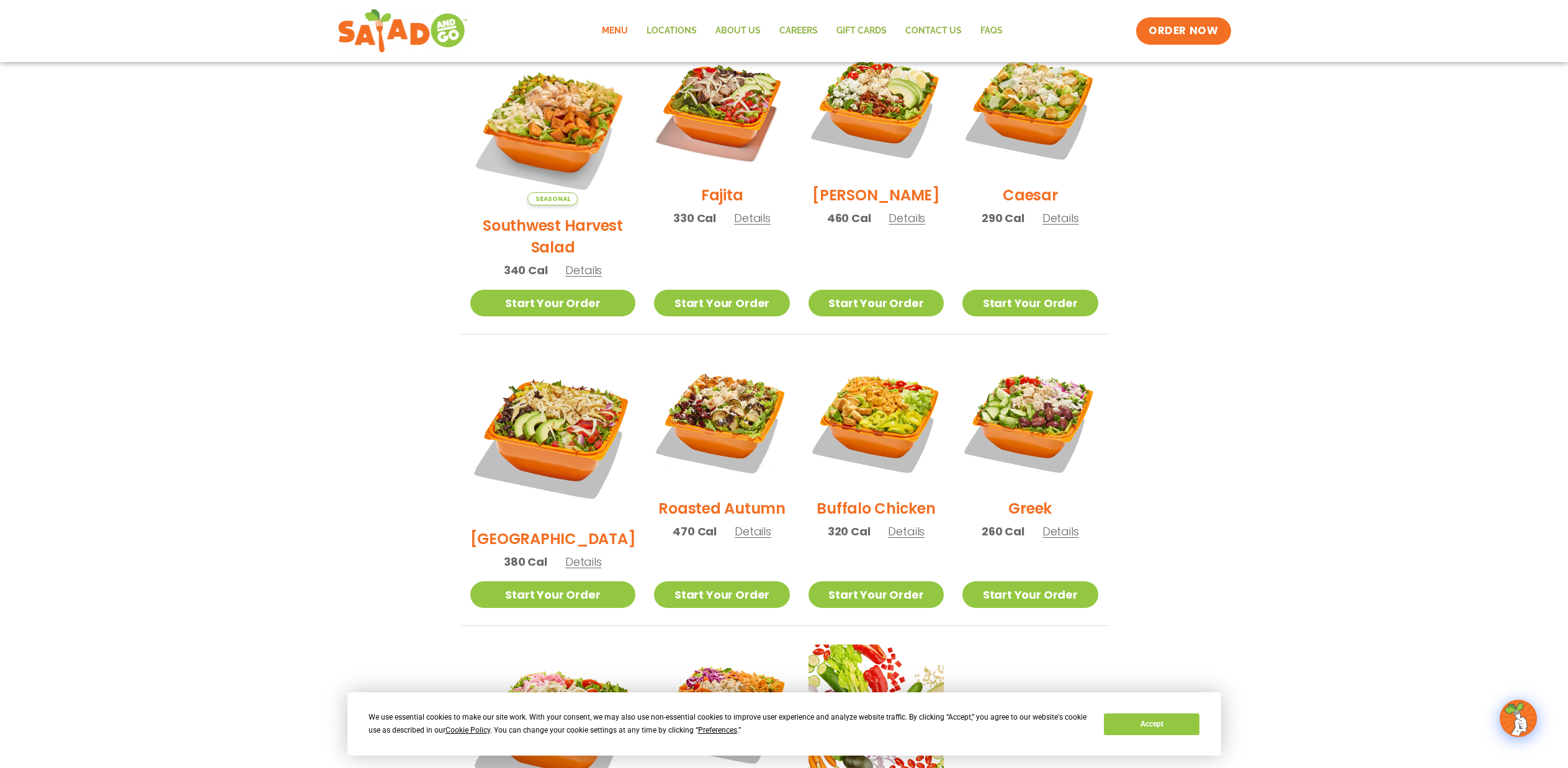
click at [573, 263] on span "Details" at bounding box center [583, 271] width 37 height 16
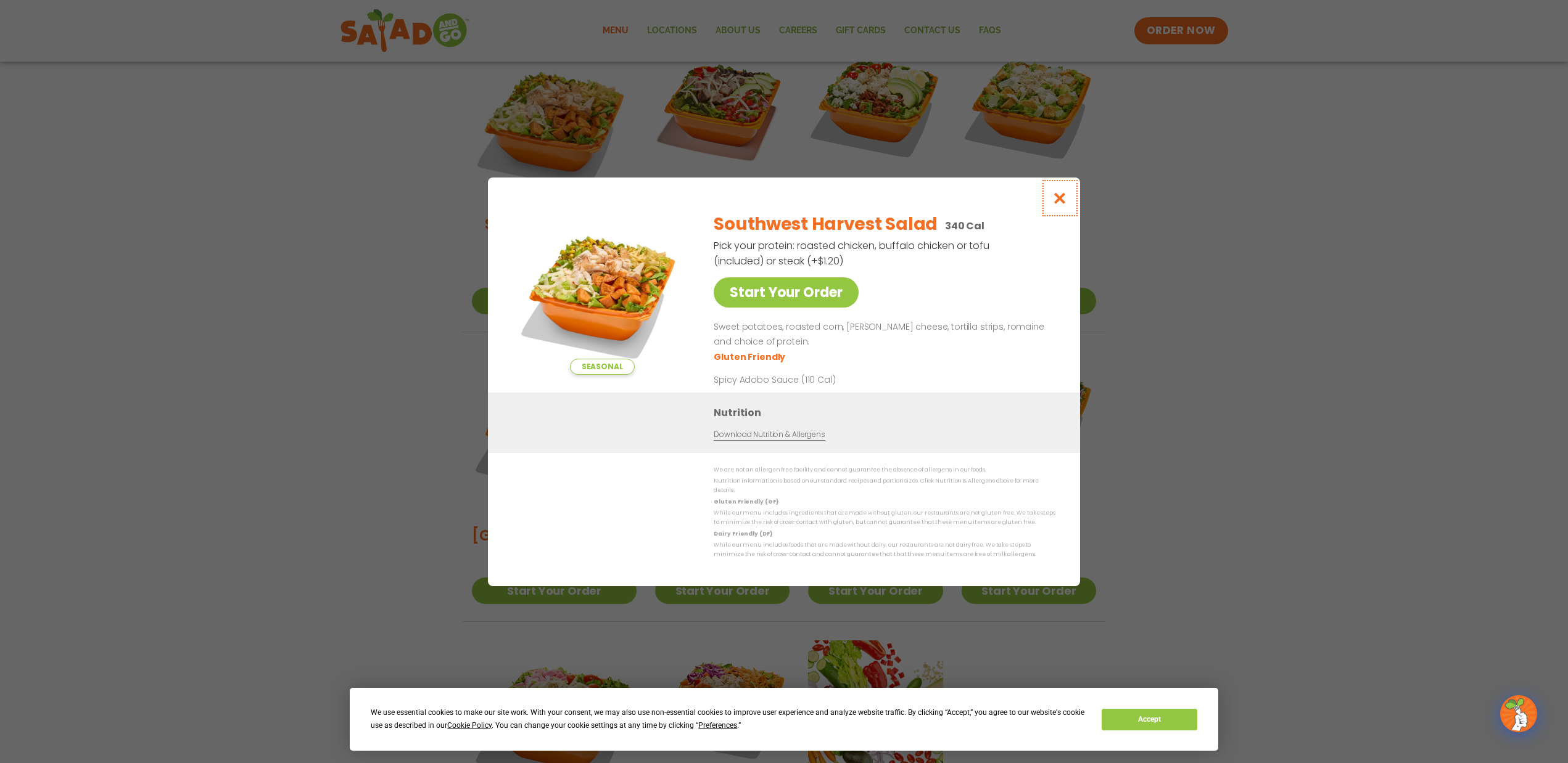
click at [1064, 204] on icon "Close modal" at bounding box center [1060, 198] width 16 height 13
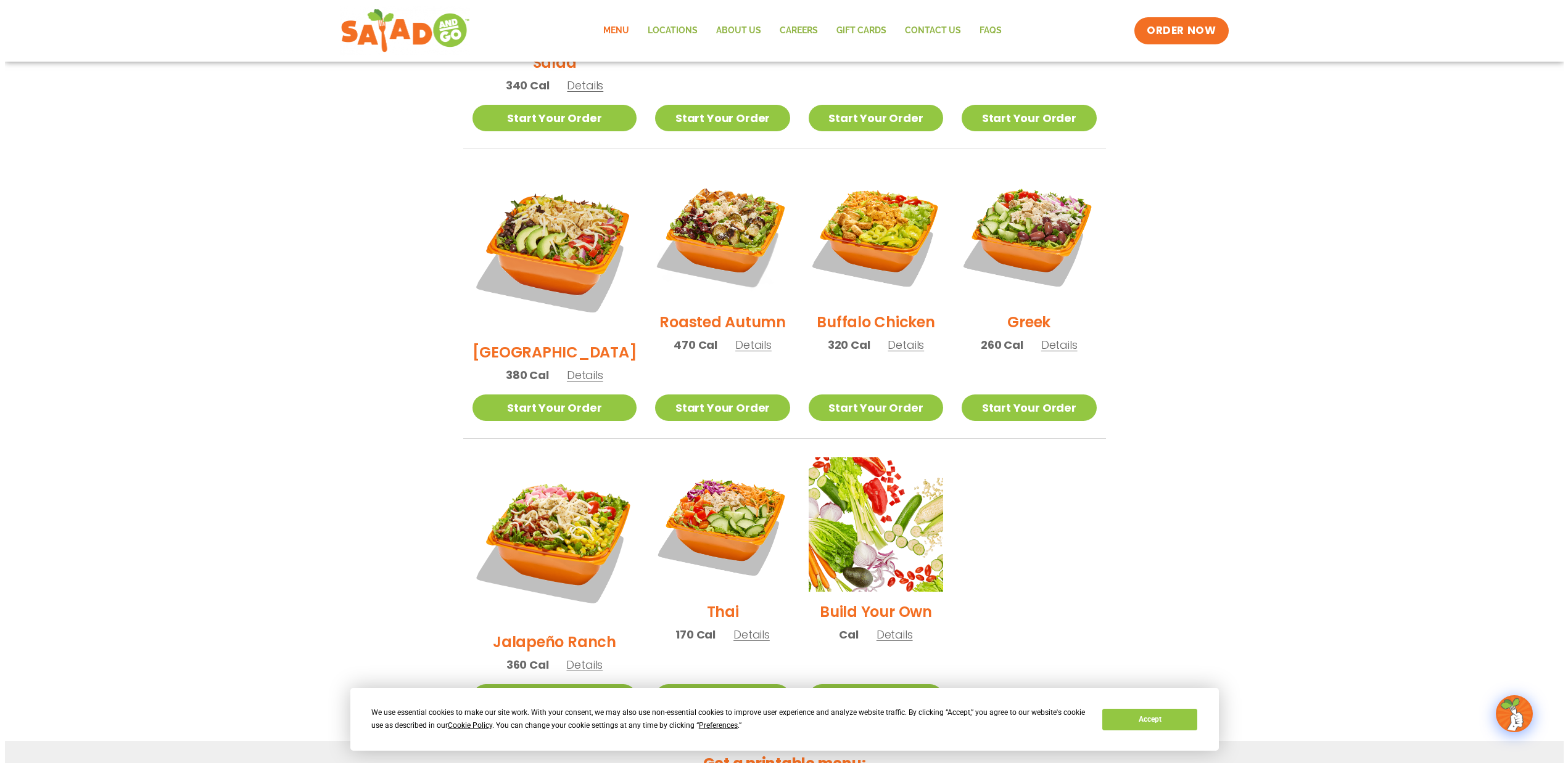
scroll to position [555, 0]
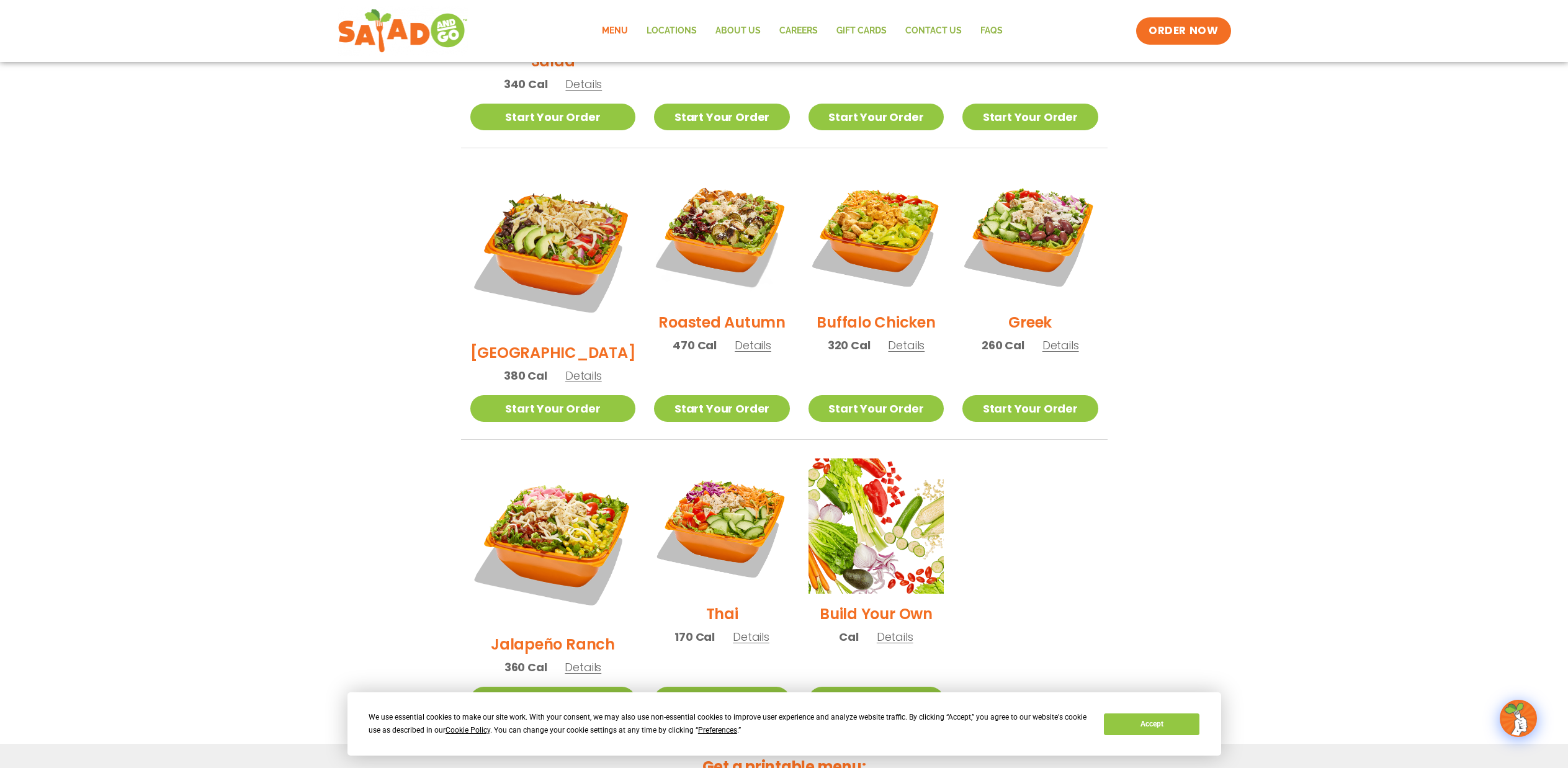
click at [575, 660] on span "Details" at bounding box center [582, 667] width 37 height 16
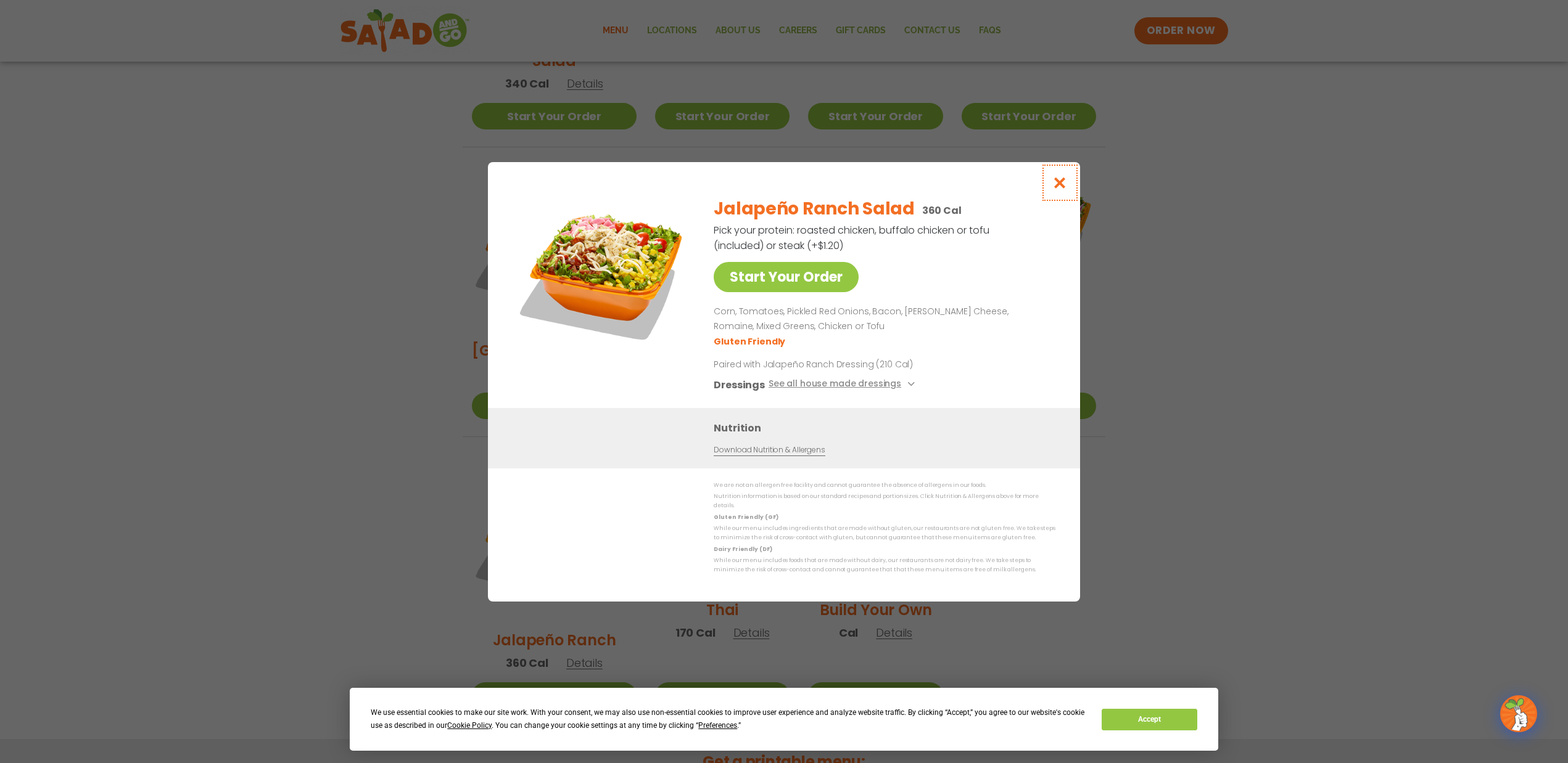
click at [1059, 187] on icon "Close modal" at bounding box center [1060, 183] width 16 height 13
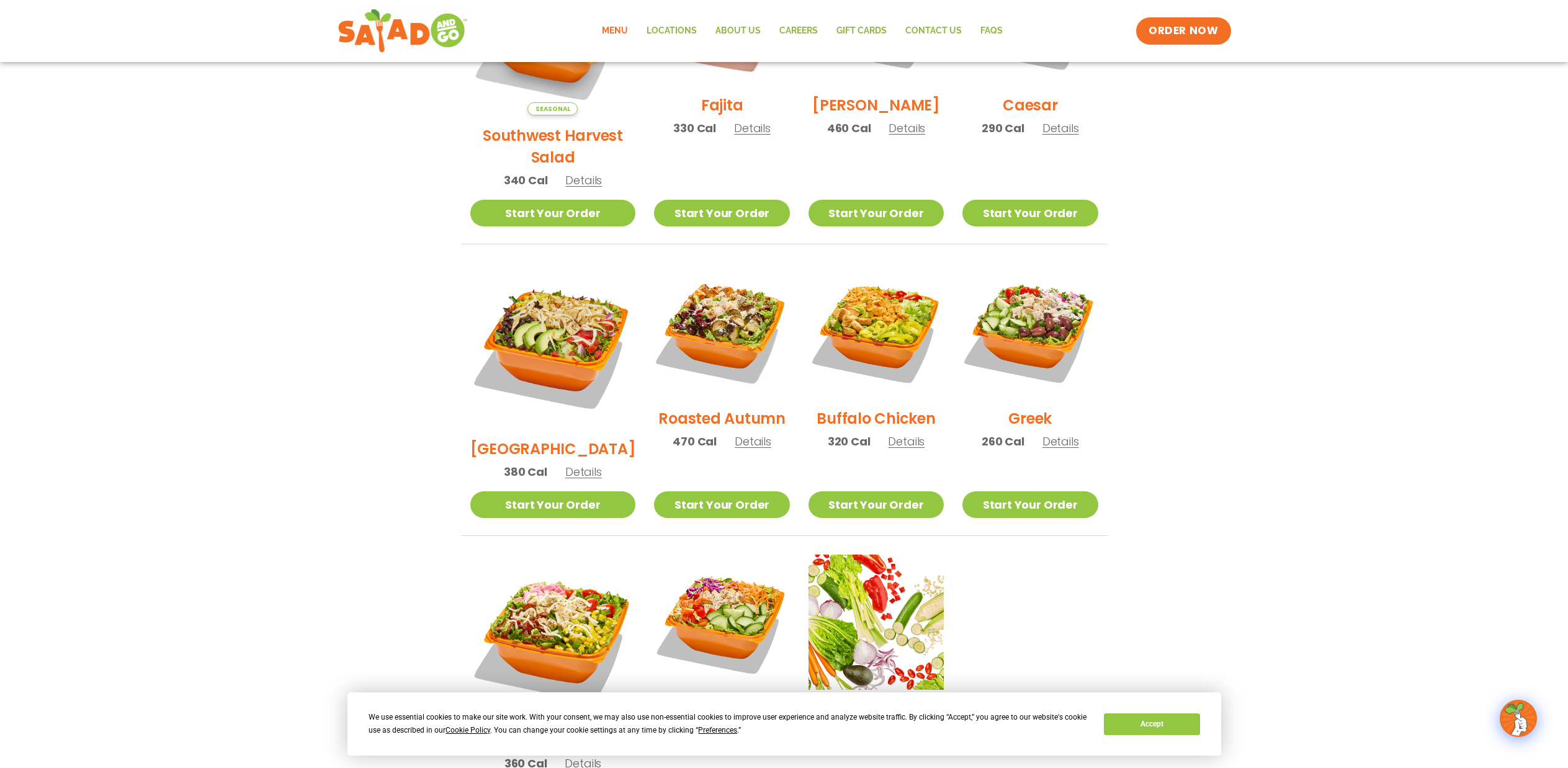
scroll to position [455, 0]
